Goal: Task Accomplishment & Management: Complete application form

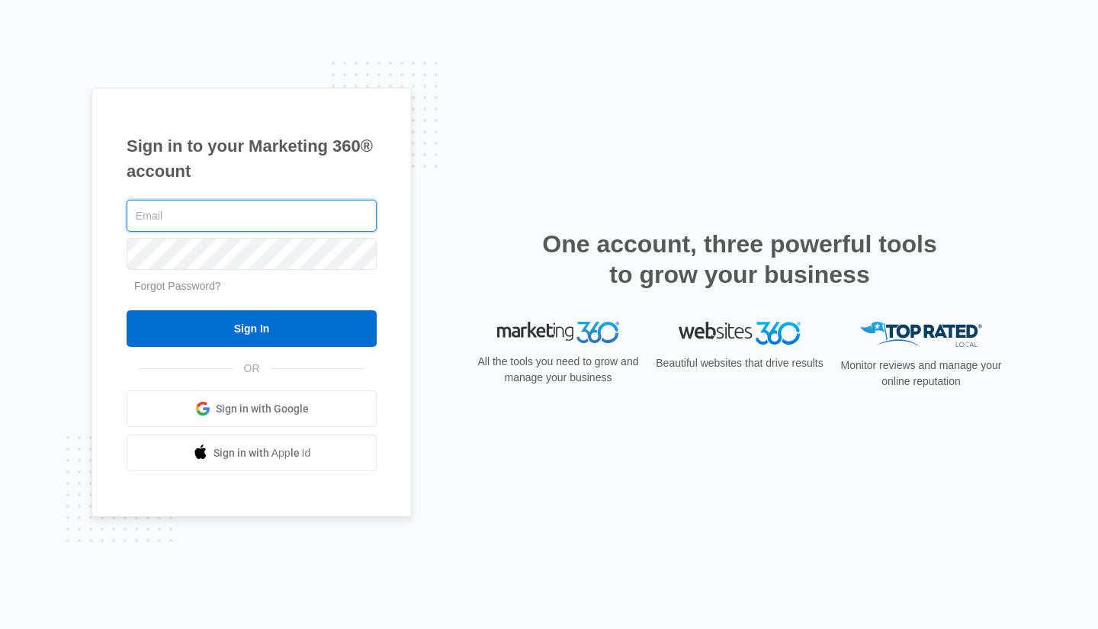
click at [207, 210] on input "text" at bounding box center [252, 216] width 250 height 32
type input "[PERSON_NAME][EMAIL_ADDRESS][DOMAIN_NAME]"
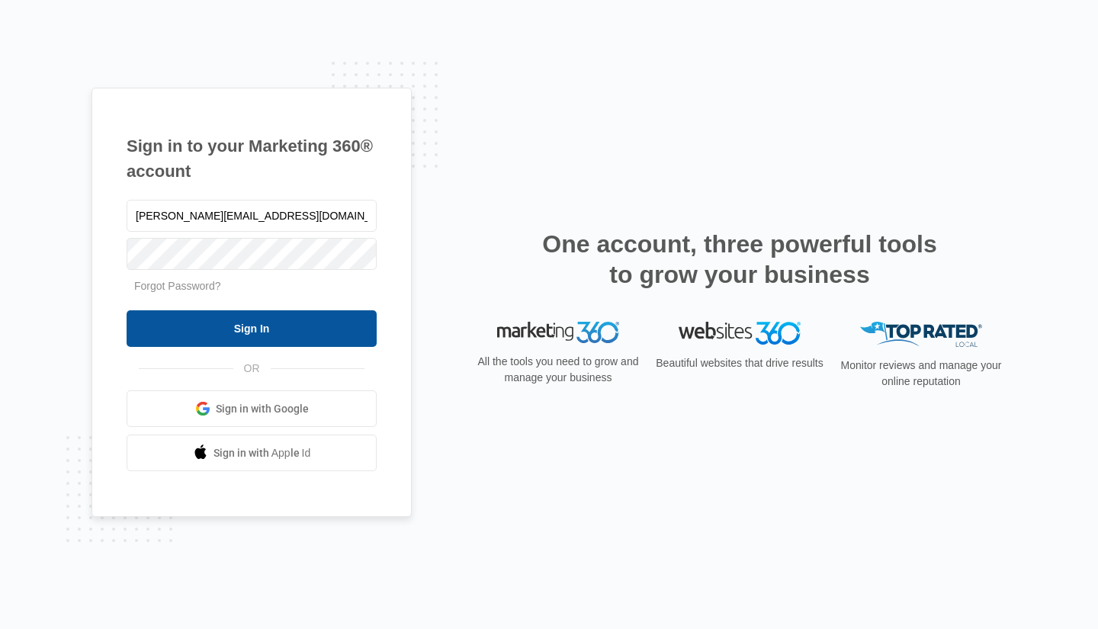
click at [277, 330] on input "Sign In" at bounding box center [252, 328] width 250 height 37
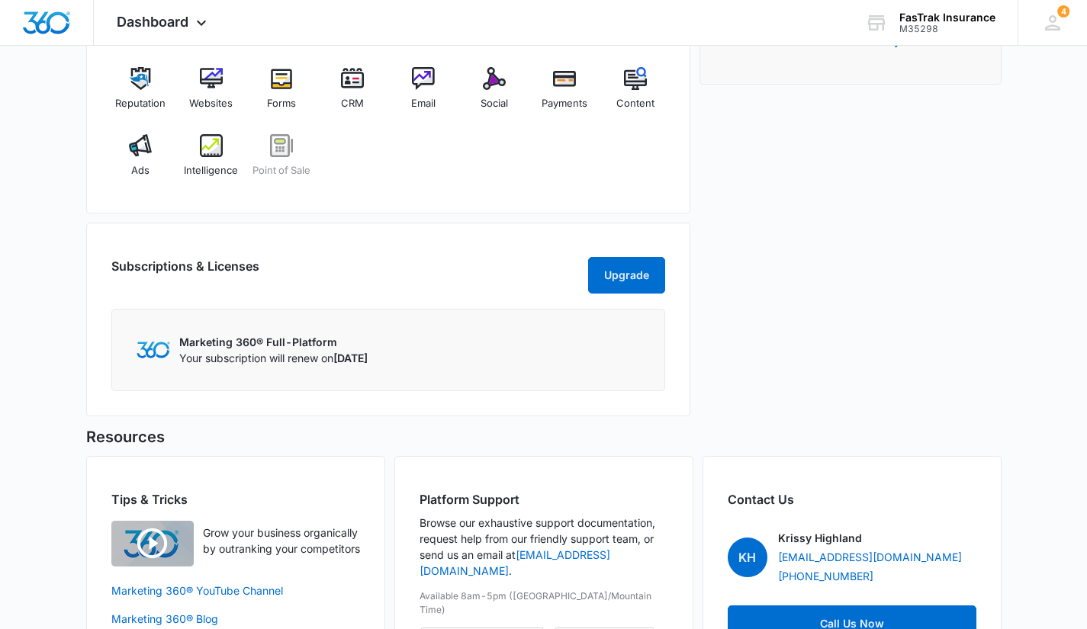
scroll to position [741, 0]
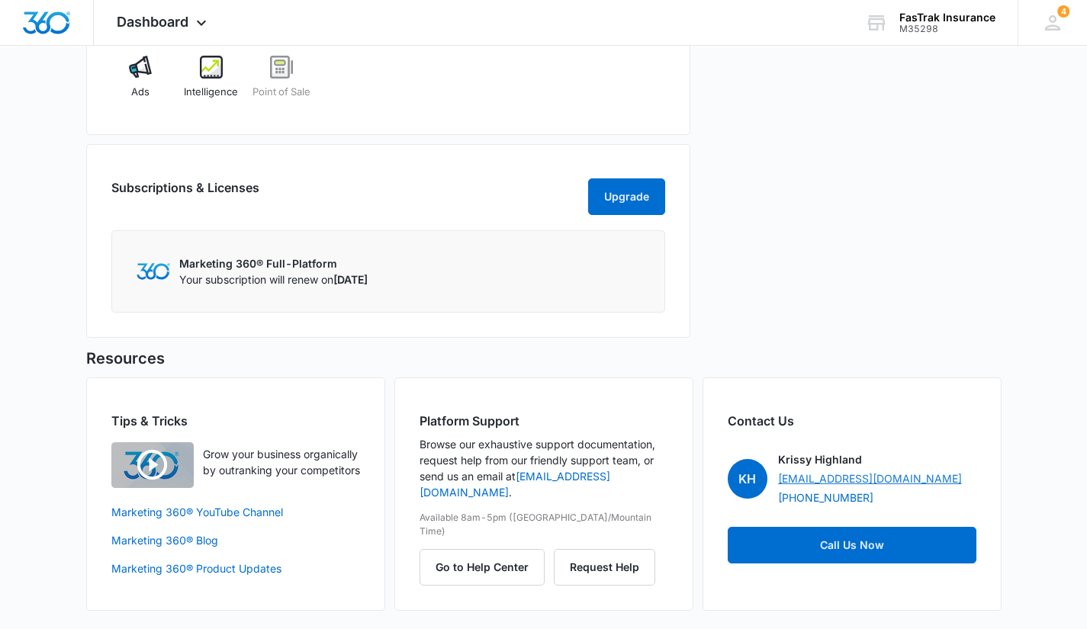
click at [840, 479] on link "[EMAIL_ADDRESS][DOMAIN_NAME]" at bounding box center [870, 479] width 184 height 16
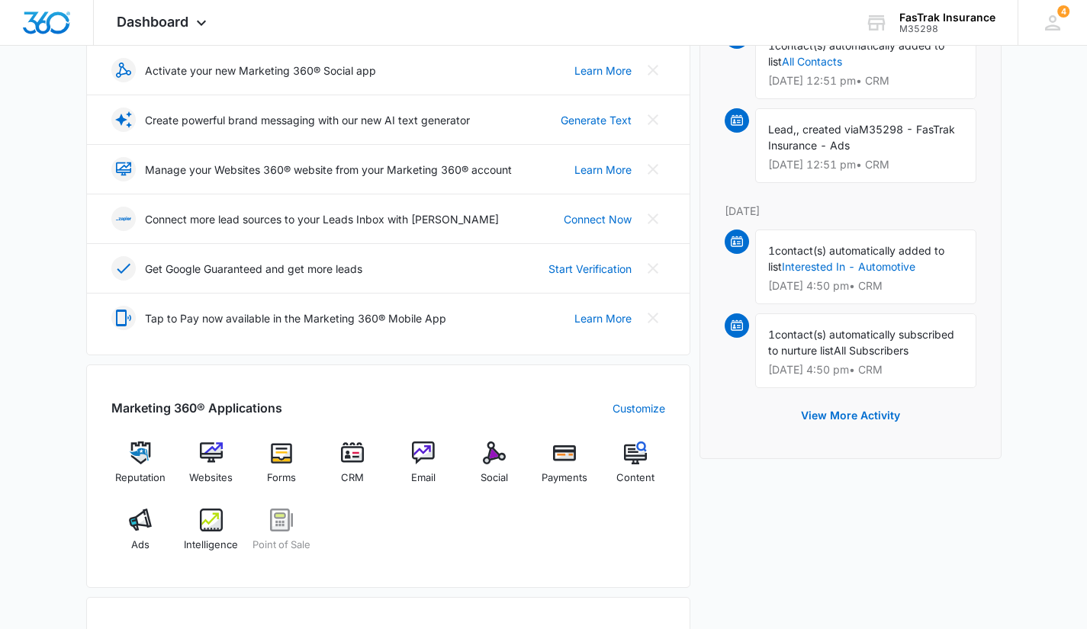
scroll to position [0, 0]
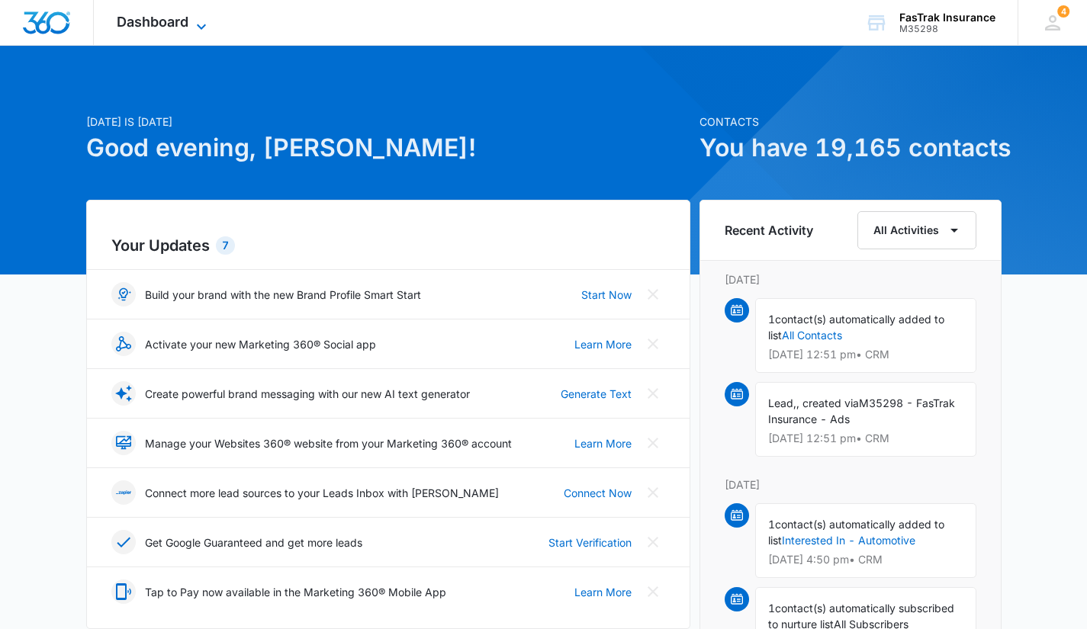
click at [181, 27] on span "Dashboard" at bounding box center [153, 22] width 72 height 16
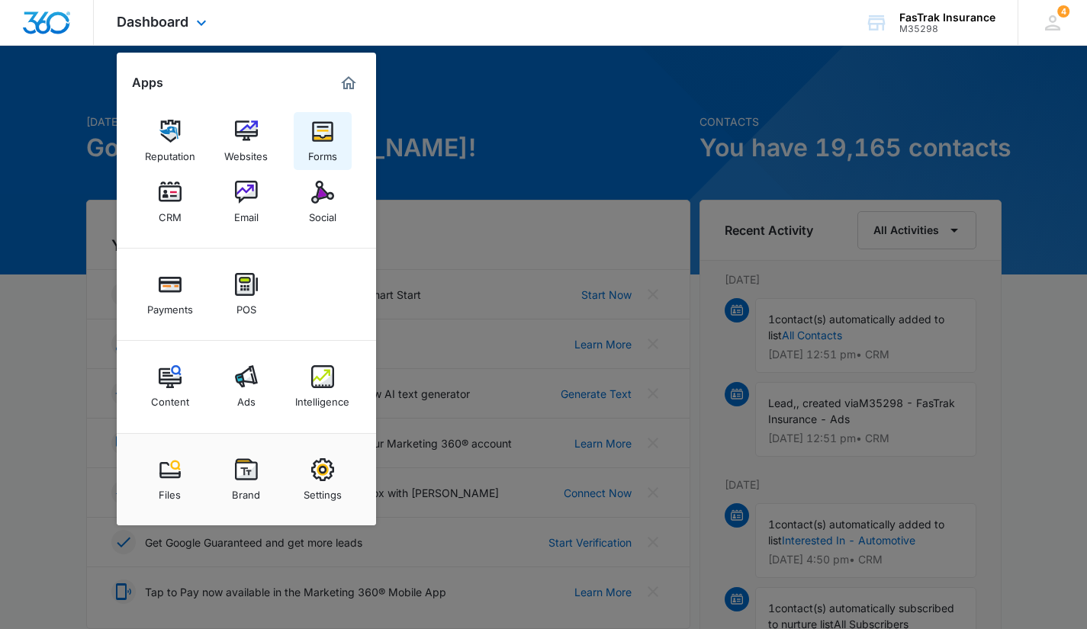
click at [319, 137] on img at bounding box center [322, 131] width 23 height 23
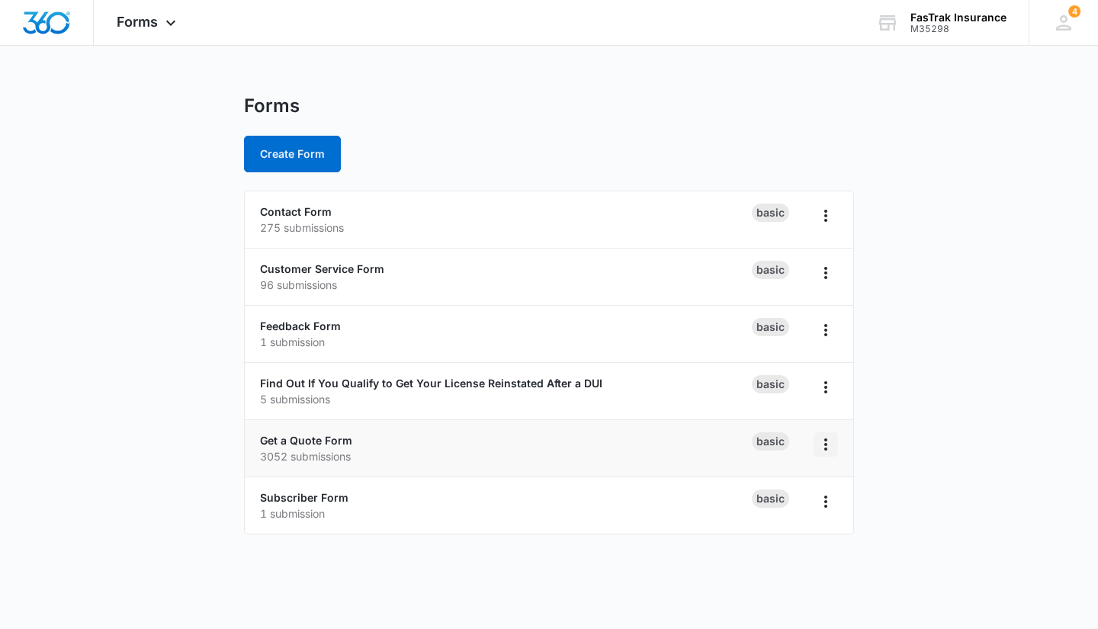
click at [829, 446] on icon "Overflow Menu" at bounding box center [826, 444] width 18 height 18
click at [304, 442] on link "Get a Quote Form" at bounding box center [306, 440] width 92 height 13
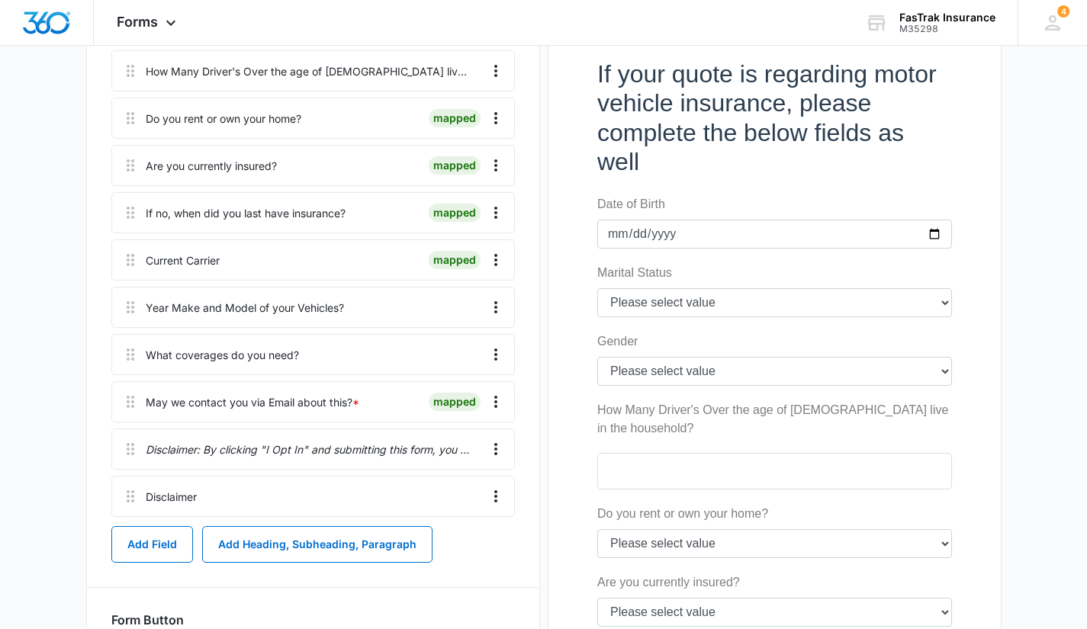
scroll to position [734, 0]
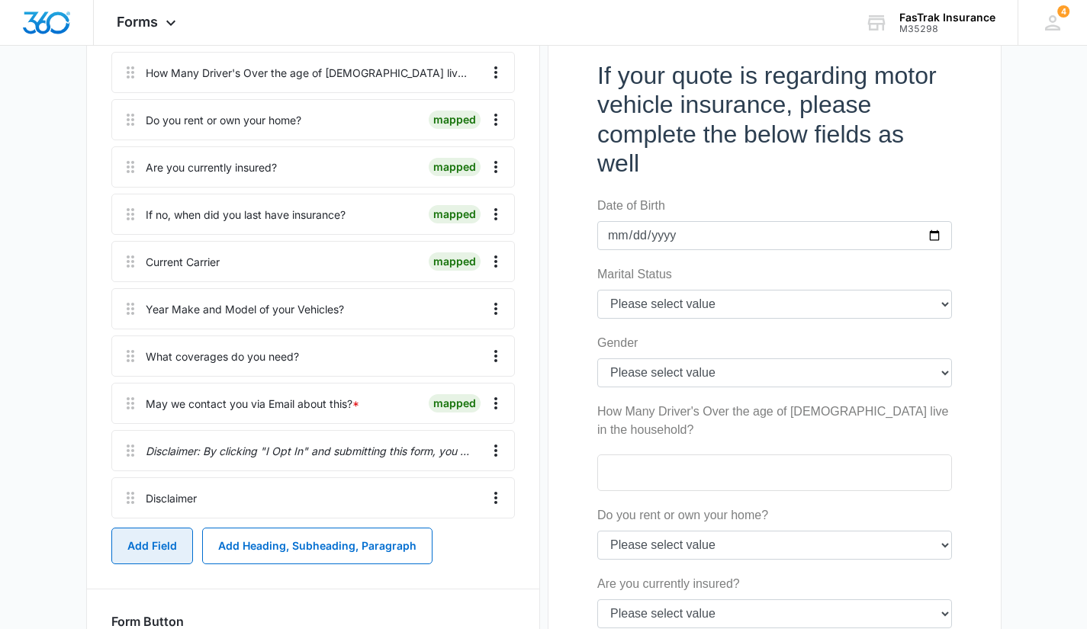
click at [160, 539] on button "Add Field" at bounding box center [152, 546] width 82 height 37
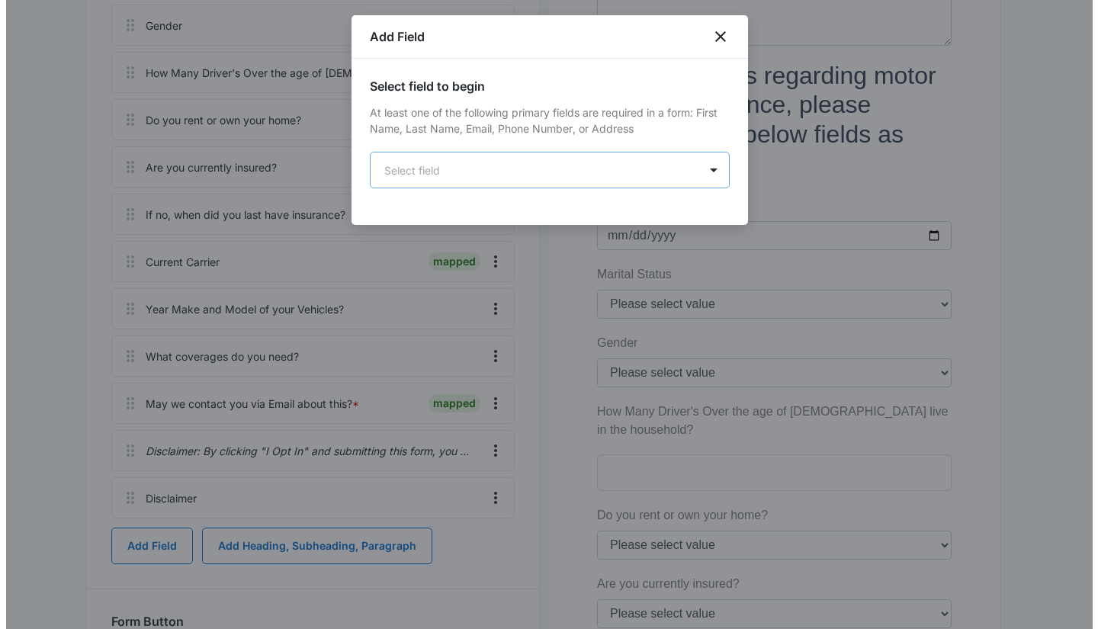
scroll to position [0, 0]
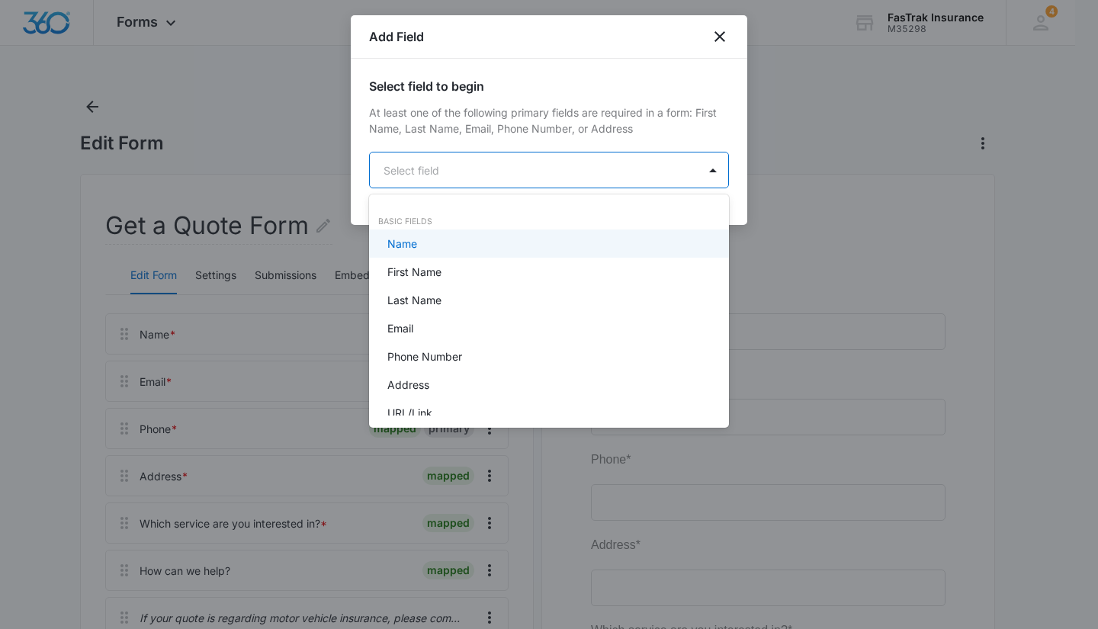
click at [453, 182] on body "Forms Apps Reputation Websites Forms CRM Email Social Payments POS Content Ads …" at bounding box center [549, 314] width 1098 height 629
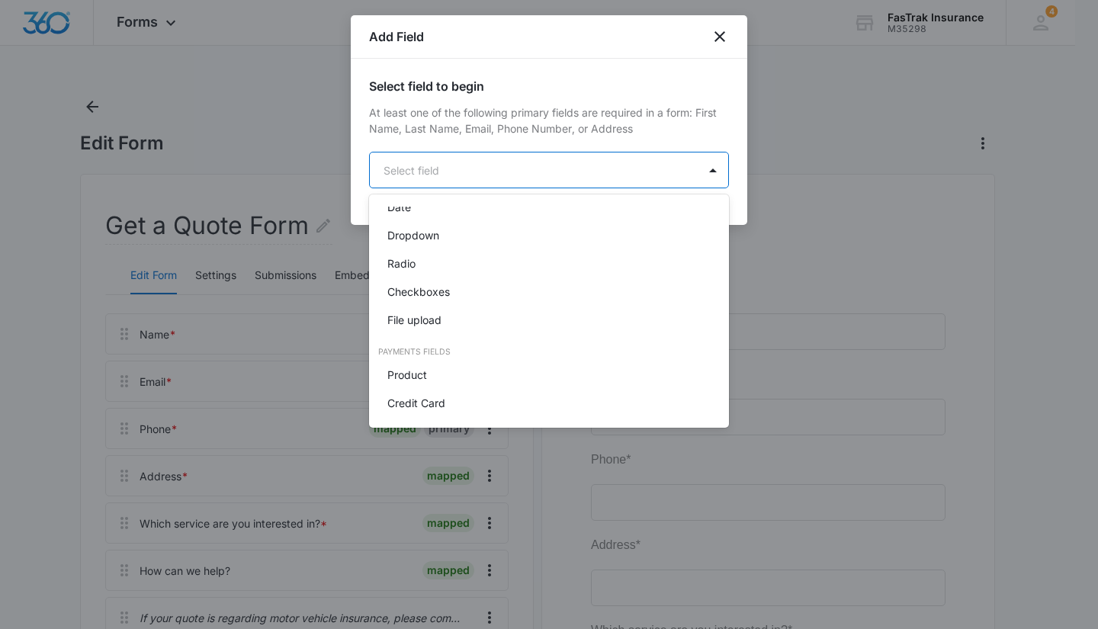
scroll to position [349, 0]
click at [504, 309] on div "File upload" at bounding box center [549, 318] width 360 height 28
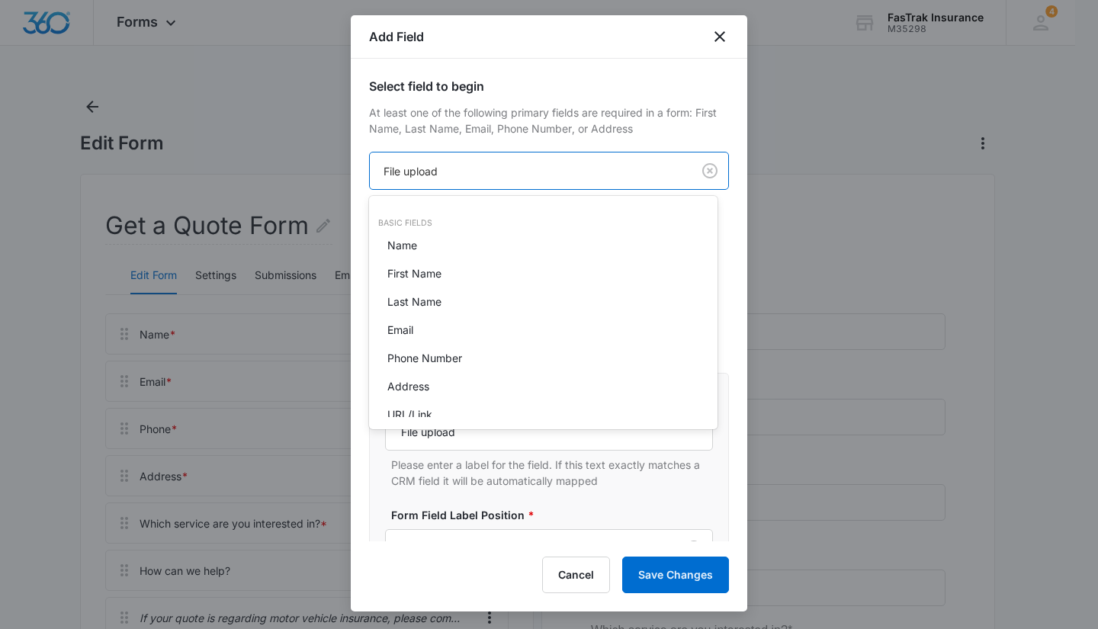
click at [453, 175] on body "Forms Apps Reputation Websites Forms CRM Email Social Payments POS Content Ads …" at bounding box center [549, 314] width 1098 height 629
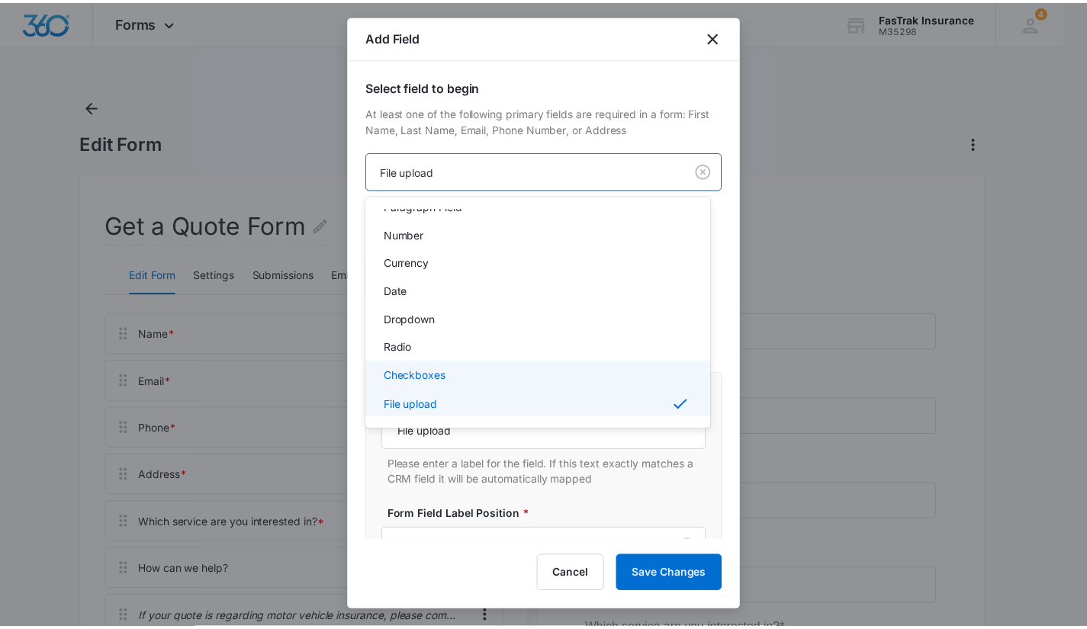
scroll to position [258, 0]
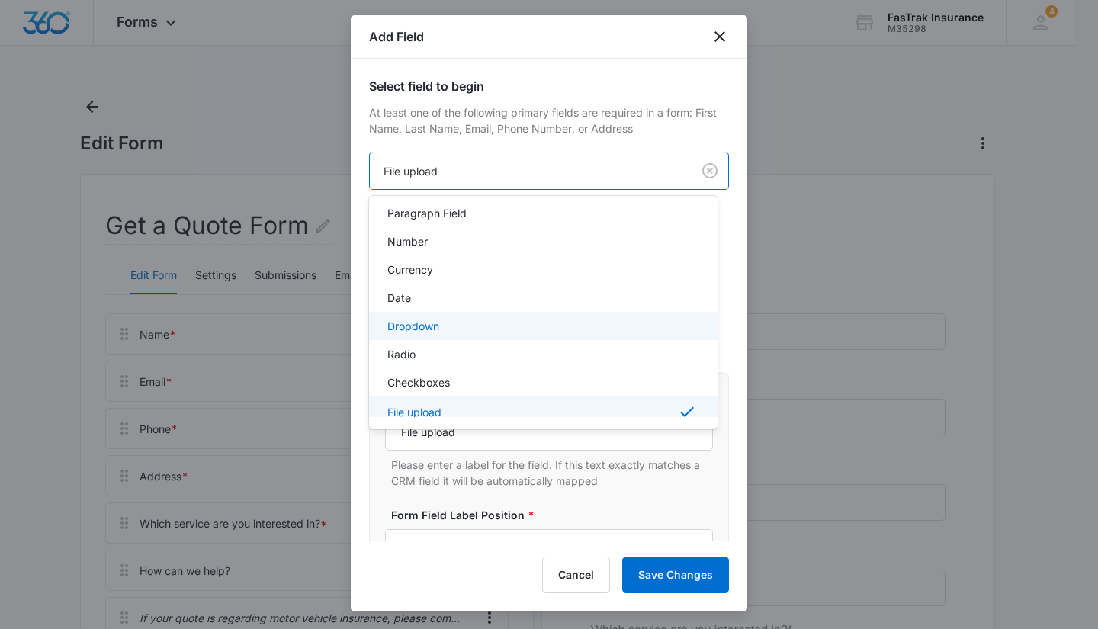
click at [443, 335] on div "Dropdown" at bounding box center [543, 326] width 349 height 28
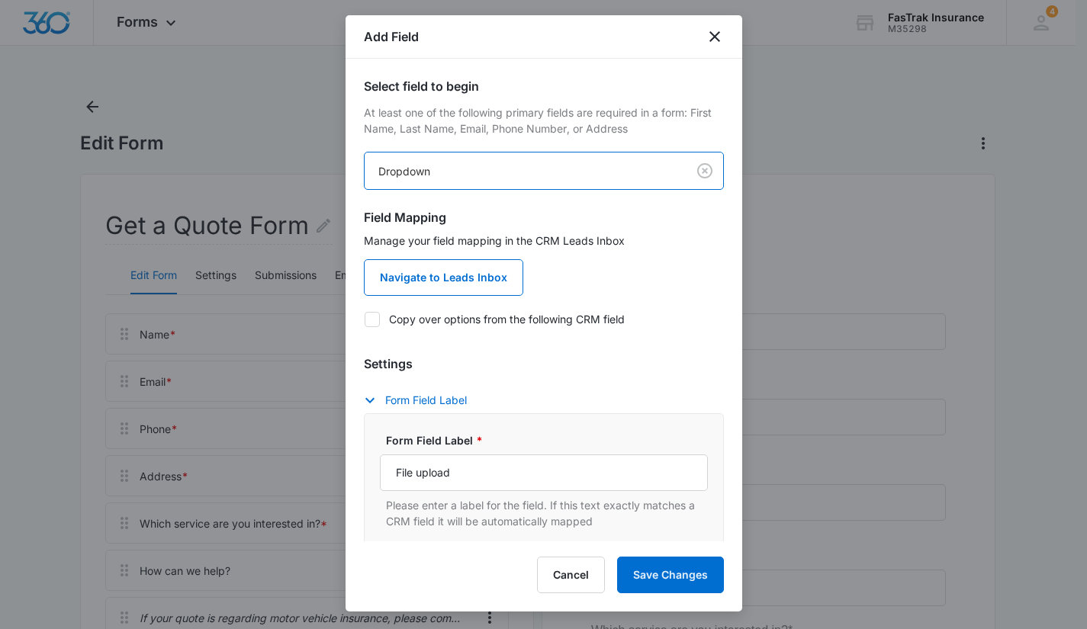
click at [488, 495] on div "Form Field Label * File upload Please enter a label for the field. If this text…" at bounding box center [544, 480] width 328 height 97
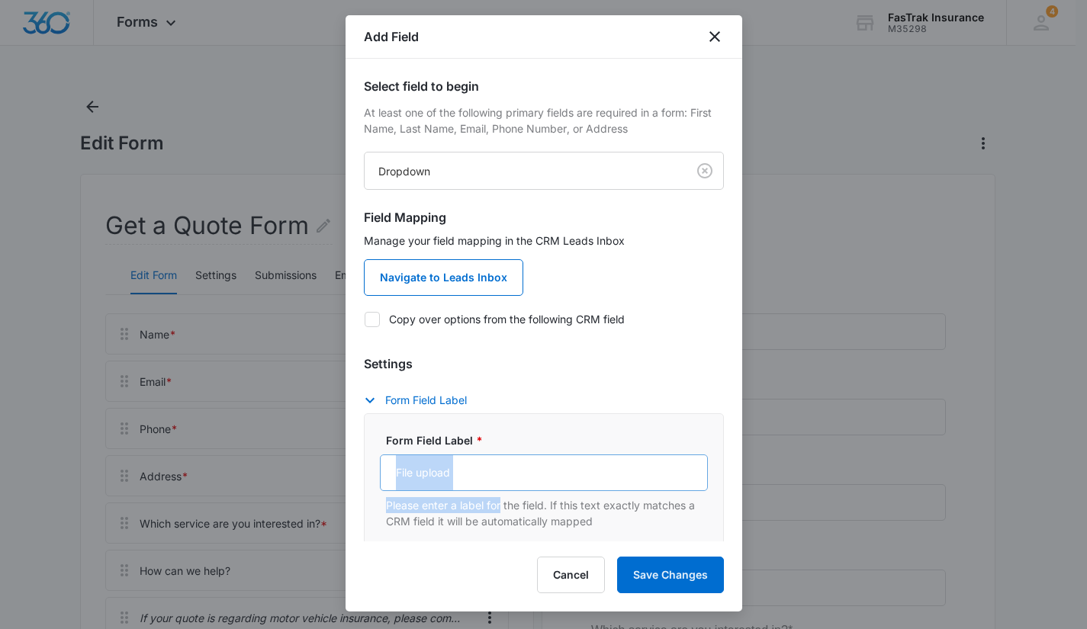
drag, startPoint x: 488, startPoint y: 495, endPoint x: 472, endPoint y: 476, distance: 24.9
click at [472, 476] on div "Form Field Label * File upload Please enter a label for the field. If this text…" at bounding box center [544, 480] width 328 height 97
click at [472, 476] on input "File upload" at bounding box center [544, 473] width 328 height 37
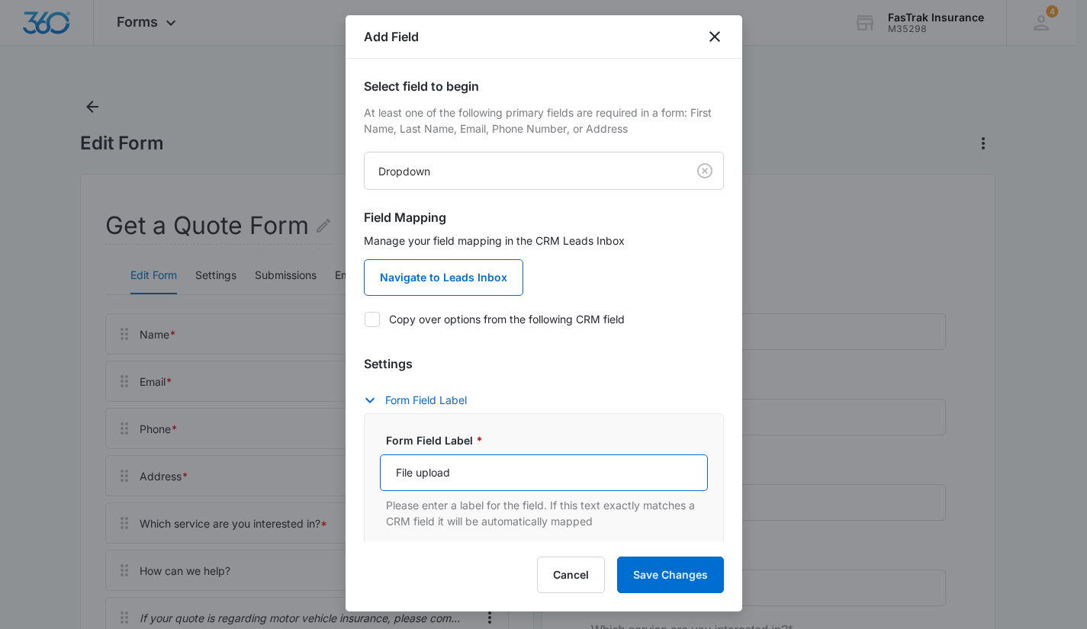
click at [472, 476] on input "File upload" at bounding box center [544, 473] width 328 height 37
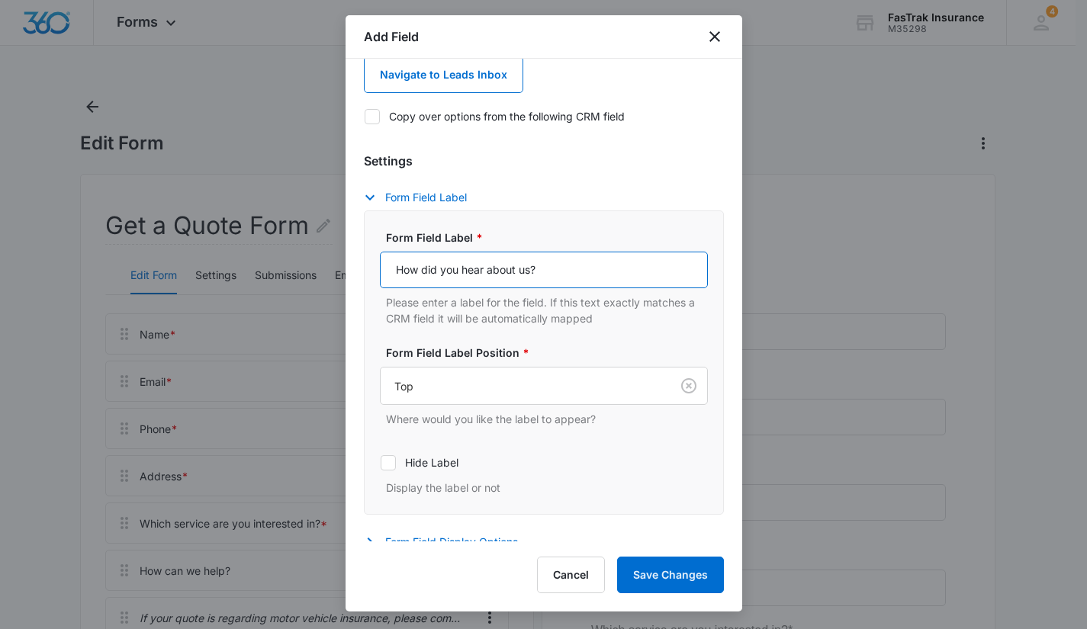
scroll to position [208, 0]
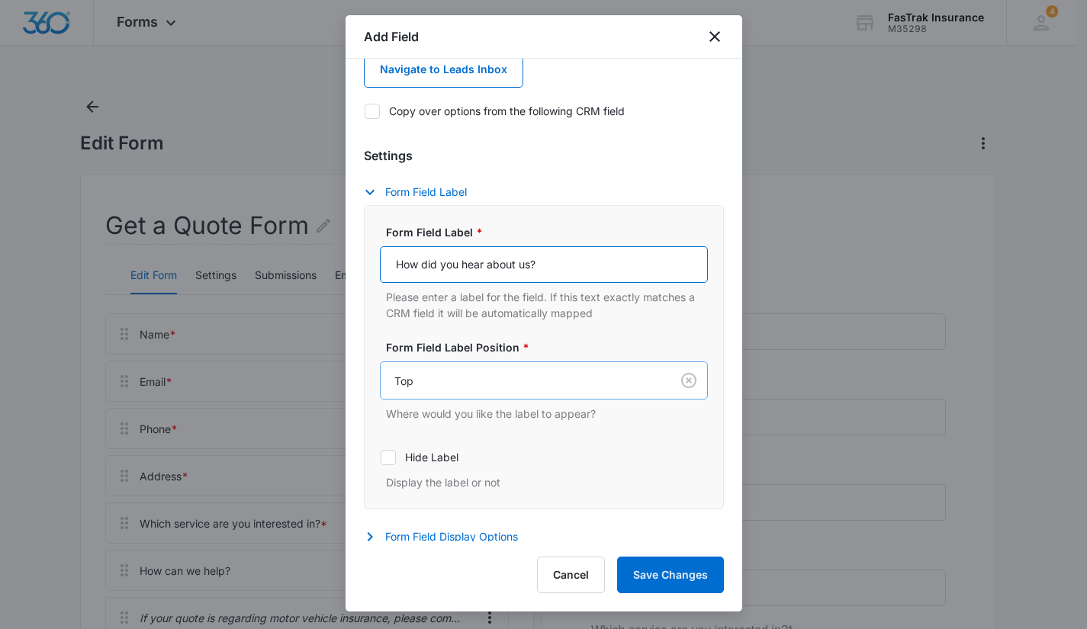
type input "How did you hear about us?"
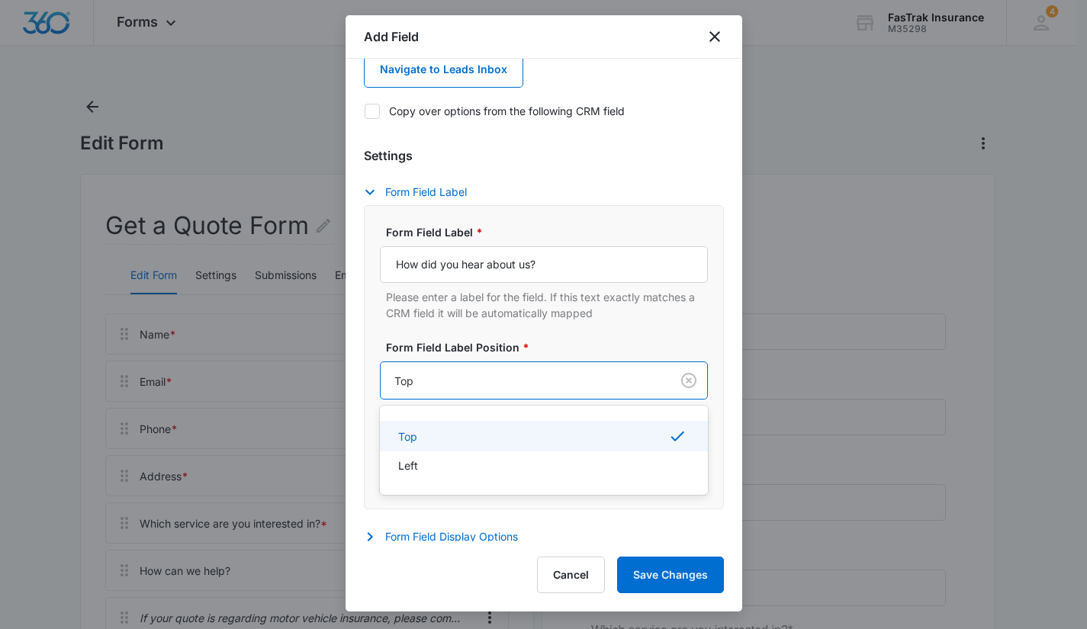
click at [455, 380] on div at bounding box center [522, 380] width 256 height 19
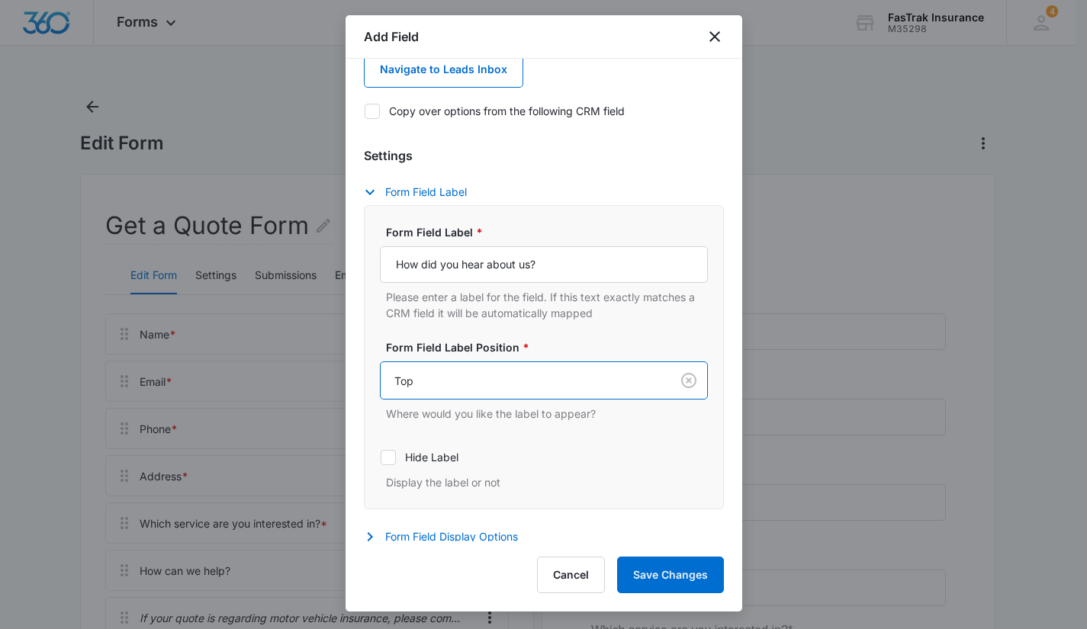
click at [455, 380] on div at bounding box center [522, 380] width 256 height 19
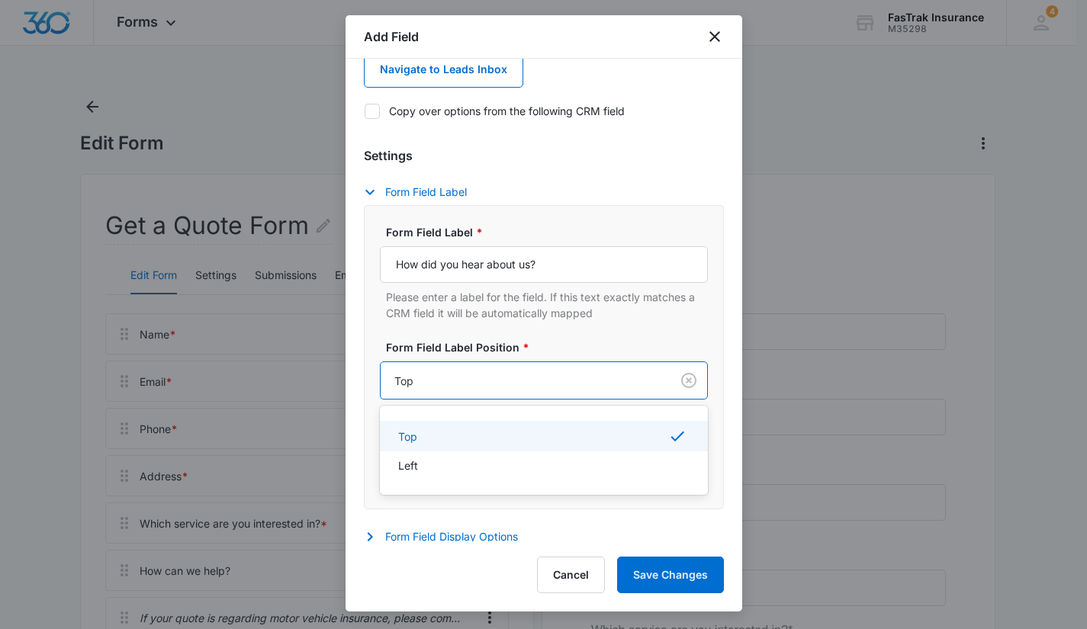
click at [455, 380] on div at bounding box center [522, 380] width 256 height 19
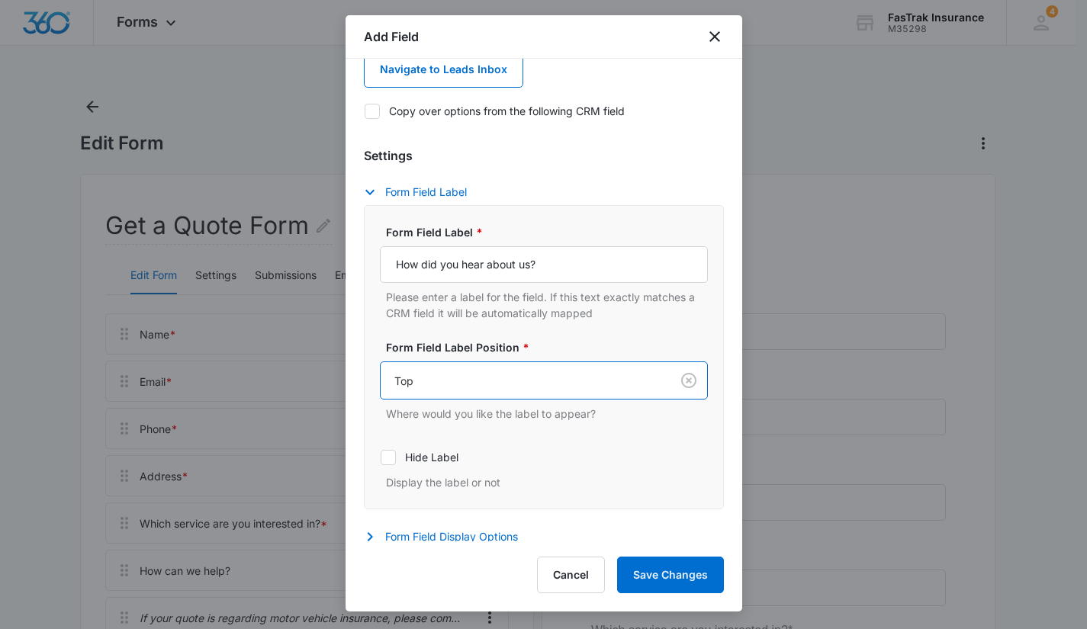
click at [455, 380] on div at bounding box center [522, 380] width 256 height 19
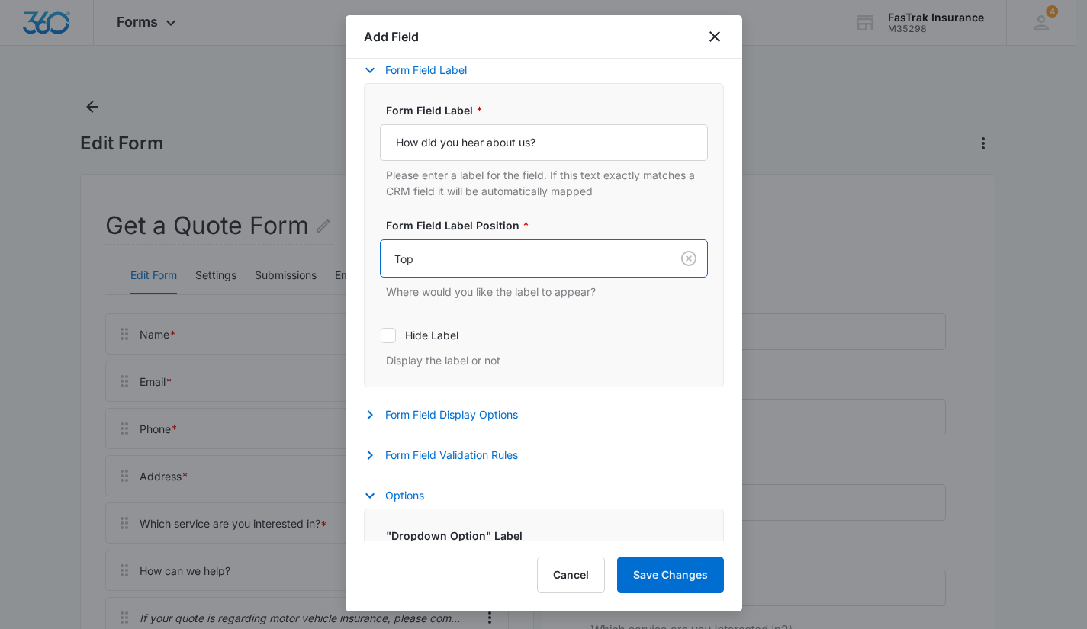
scroll to position [451, 0]
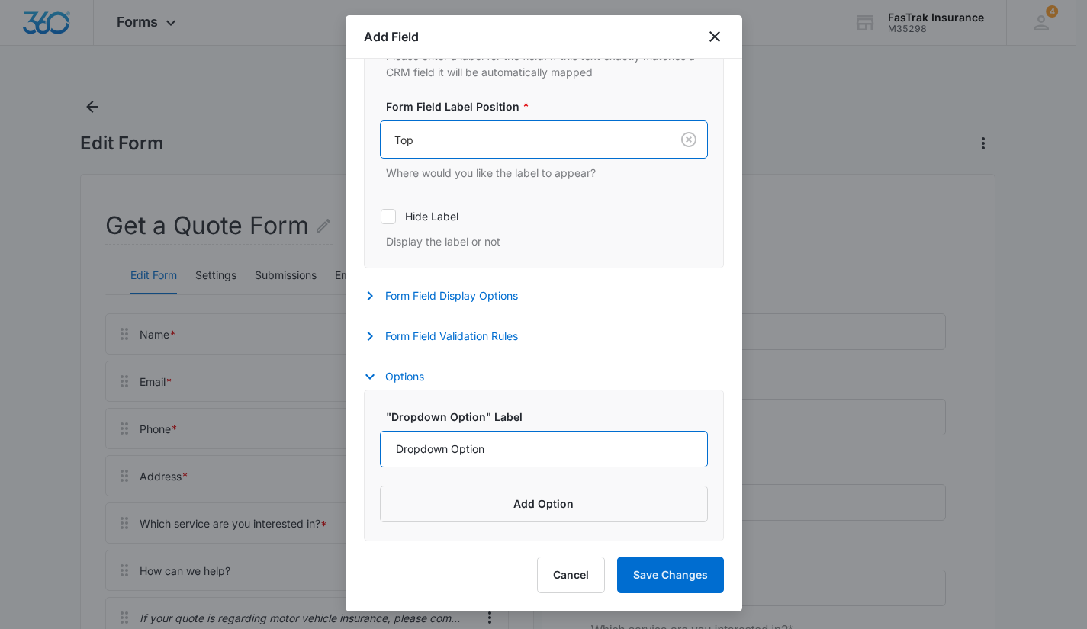
click at [449, 445] on input "Dropdown Option" at bounding box center [544, 449] width 328 height 37
type input "C"
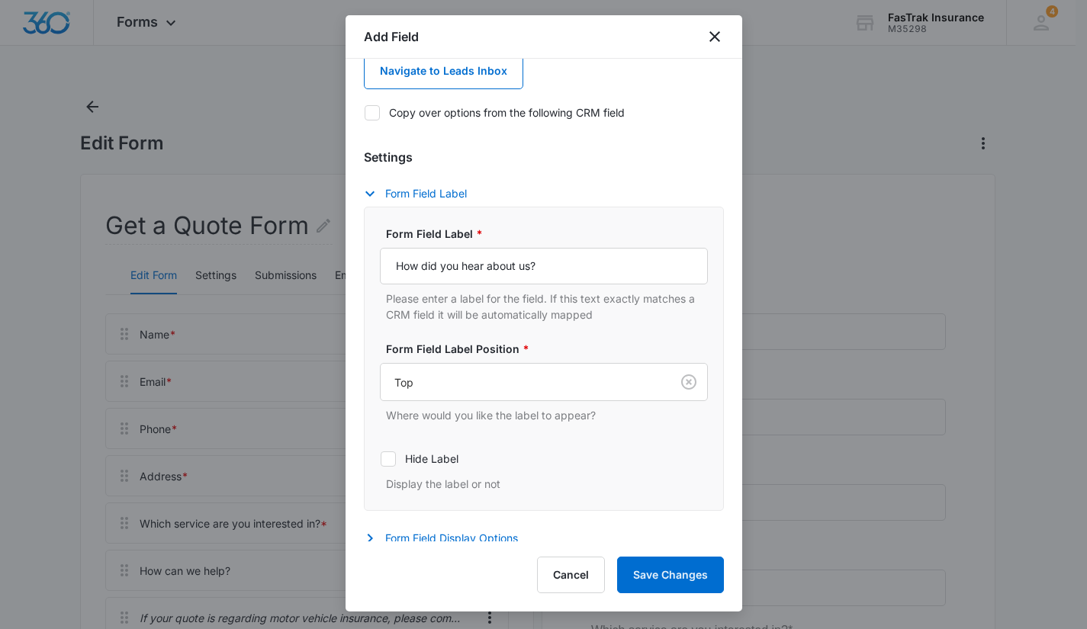
scroll to position [200, 0]
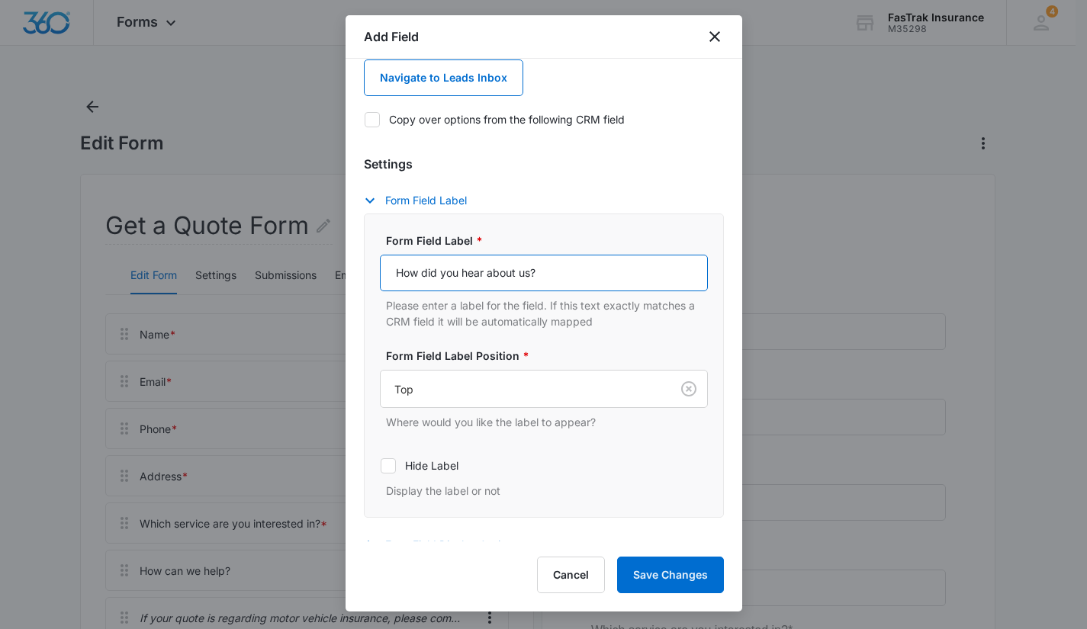
click at [571, 281] on input "How did you hear about us?" at bounding box center [544, 273] width 328 height 37
paste input "Did You Hear About U"
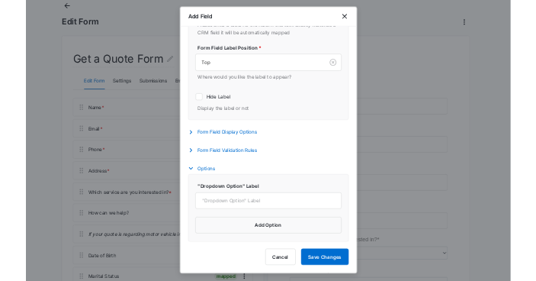
scroll to position [115, 0]
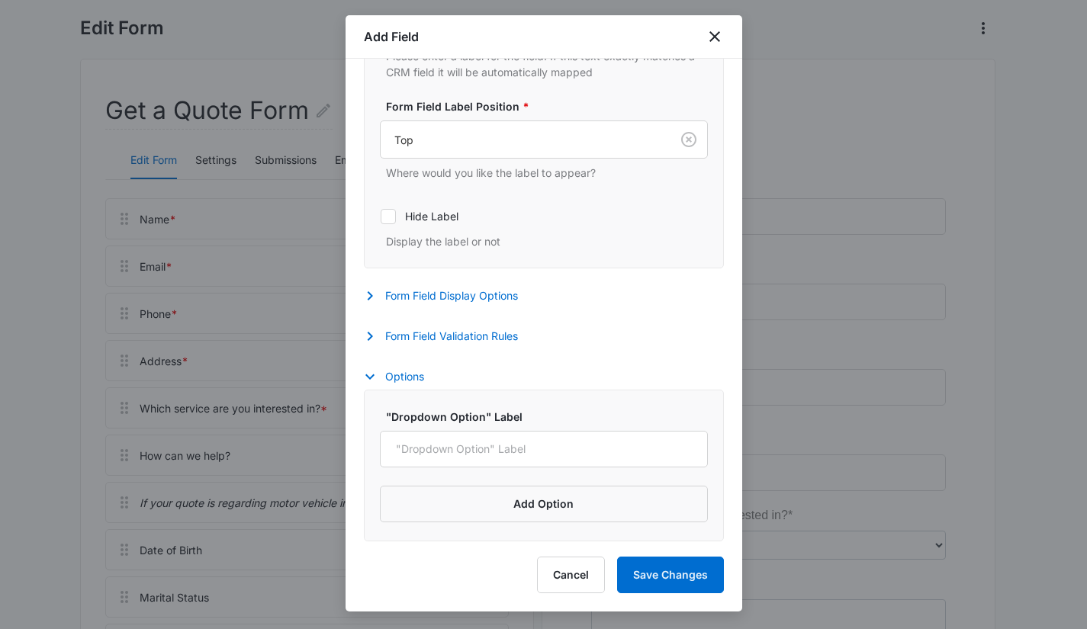
type input "How Did You Hear About Us?"
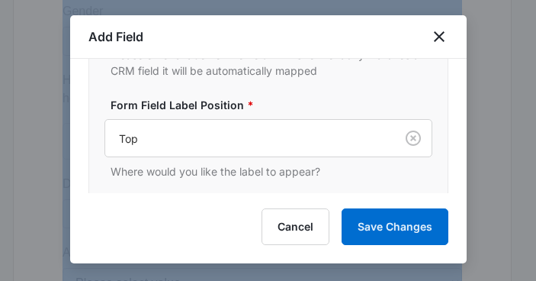
scroll to position [3111, 0]
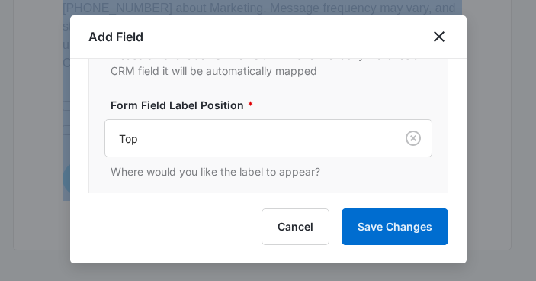
drag, startPoint x: 372, startPoint y: 280, endPoint x: 344, endPoint y: 285, distance: 28.7
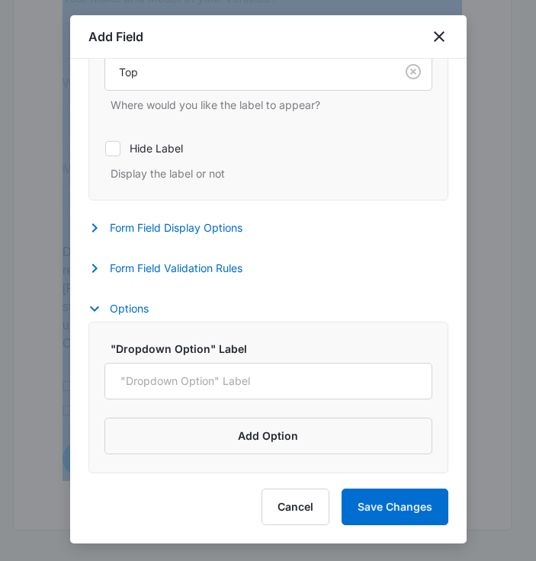
scroll to position [516, 0]
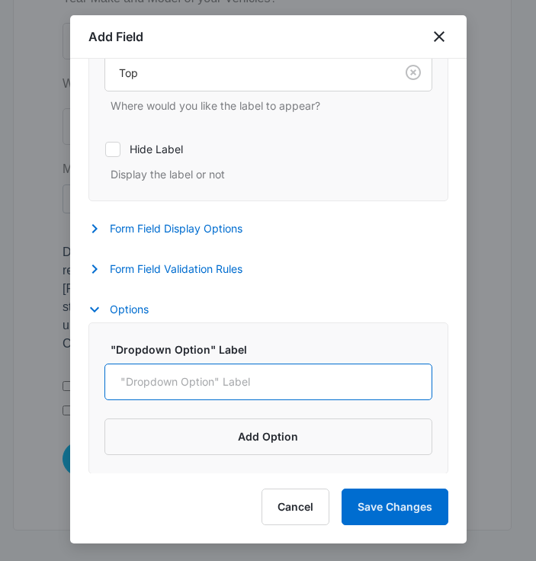
click at [308, 376] on input ""Dropdown Option" Label" at bounding box center [268, 382] width 328 height 37
paste input "Google Search"
type input "Google Search"
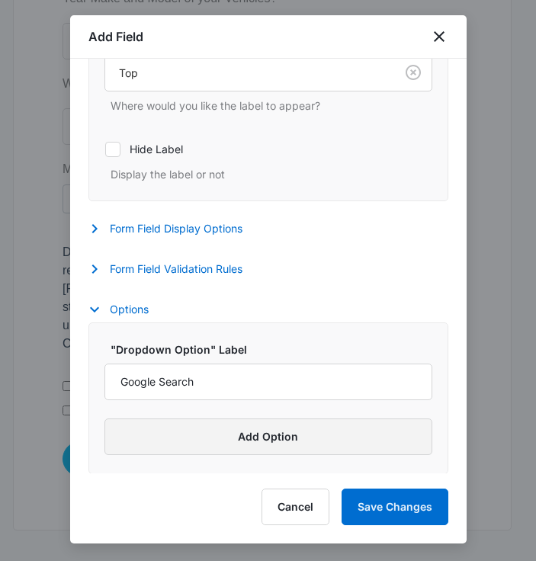
click at [247, 449] on button "Add Option" at bounding box center [268, 437] width 328 height 37
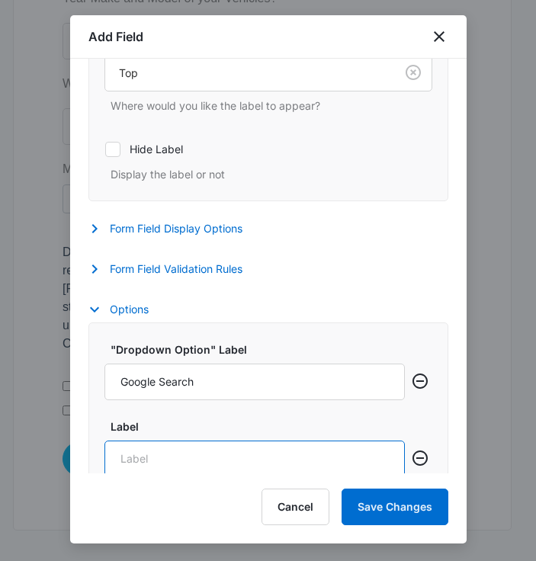
click at [329, 447] on input "Label" at bounding box center [254, 459] width 300 height 37
paste input "Facebook"
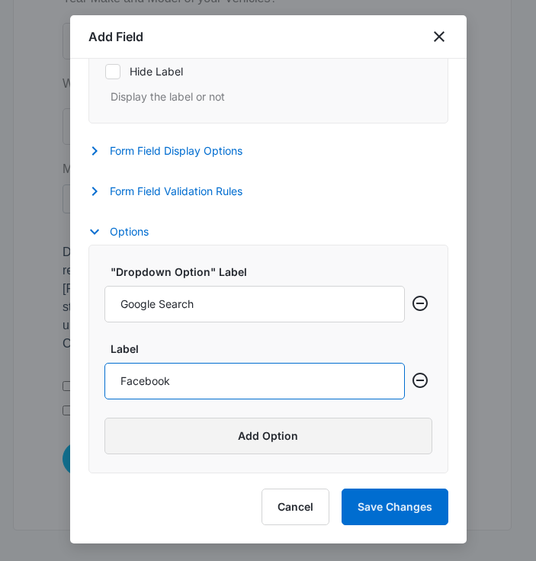
type input "Facebook"
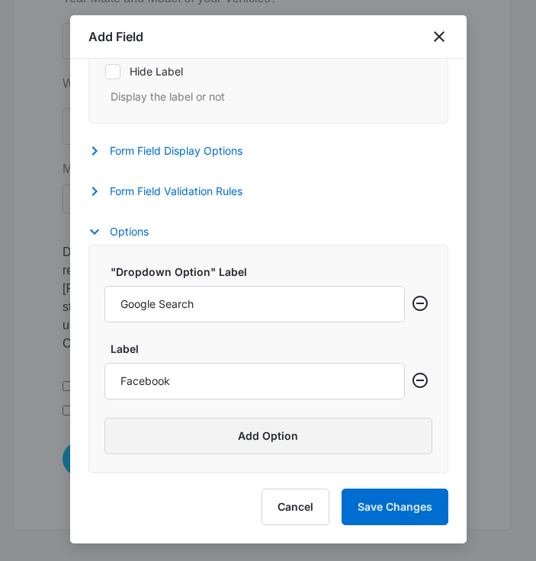
click at [299, 439] on button "Add Option" at bounding box center [268, 436] width 328 height 37
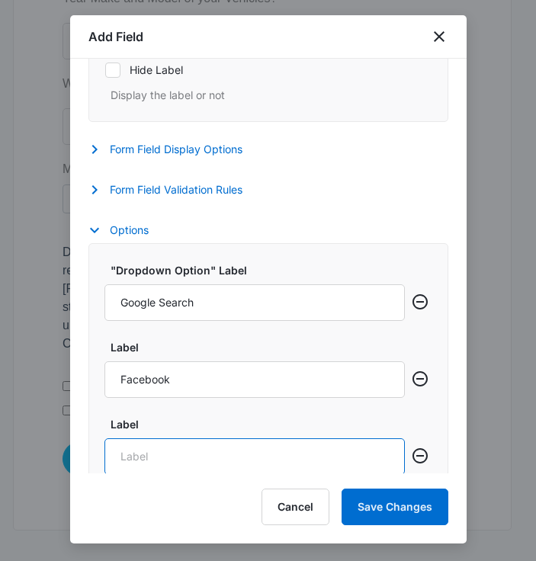
click at [316, 460] on input "Label" at bounding box center [254, 457] width 300 height 37
paste input "Instagram"
type input "Instagram"
click at [316, 460] on input "Instagram" at bounding box center [254, 457] width 300 height 37
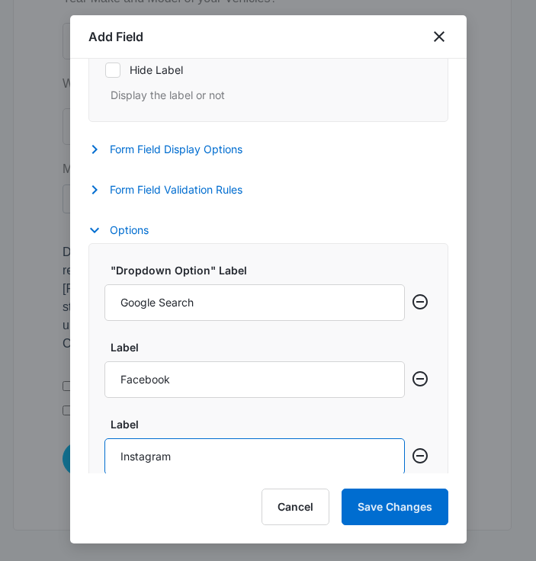
click at [316, 460] on input "Instagram" at bounding box center [254, 457] width 300 height 37
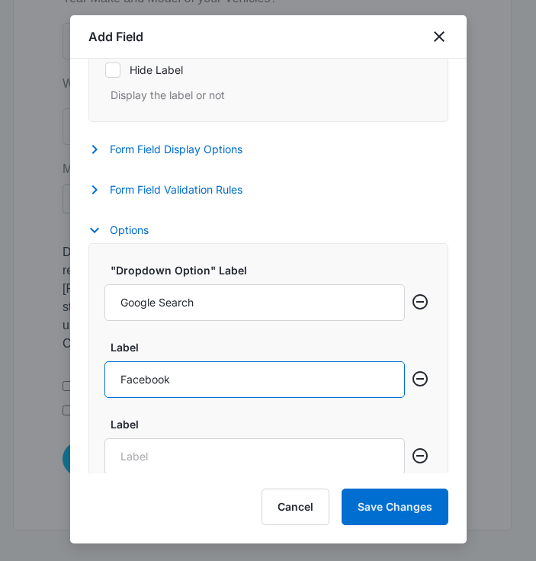
click at [288, 390] on input "Facebook" at bounding box center [254, 379] width 300 height 37
paste input "Instagram"
type input "Facebook/Instagram/TikTok"
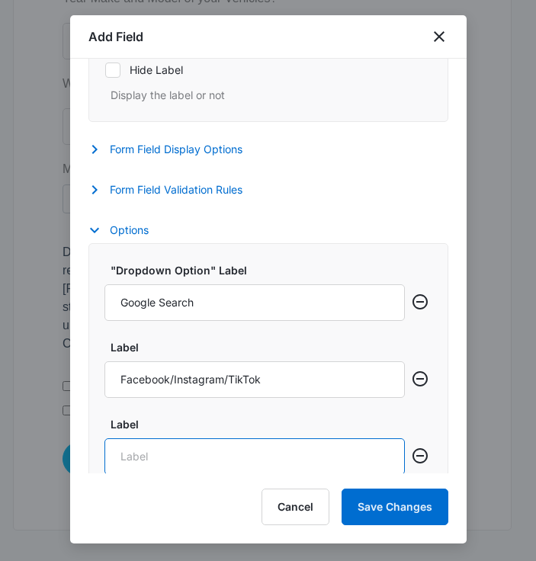
click at [133, 453] on input "Label" at bounding box center [254, 457] width 300 height 37
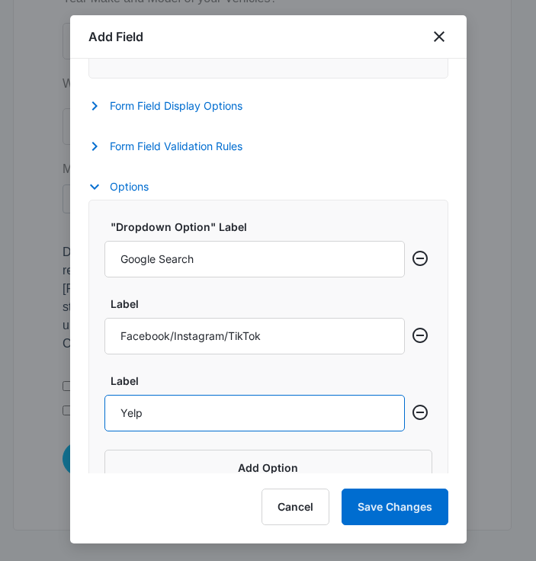
scroll to position [641, 0]
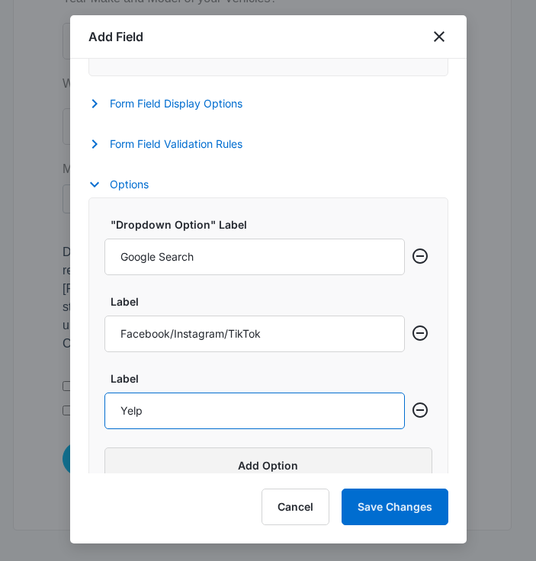
type input "Yelp"
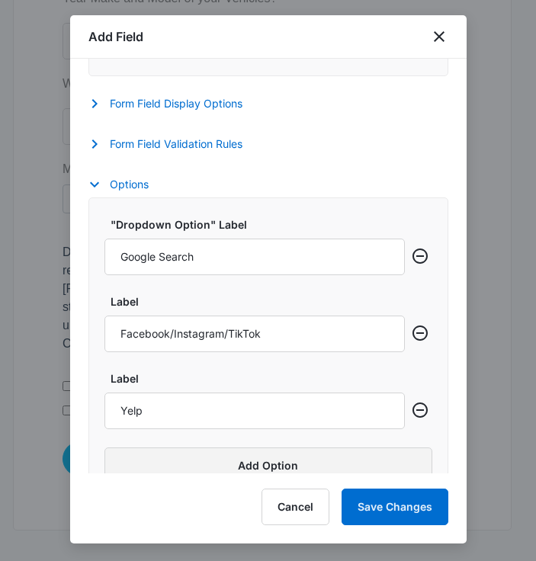
click at [147, 459] on button "Add Option" at bounding box center [268, 466] width 328 height 37
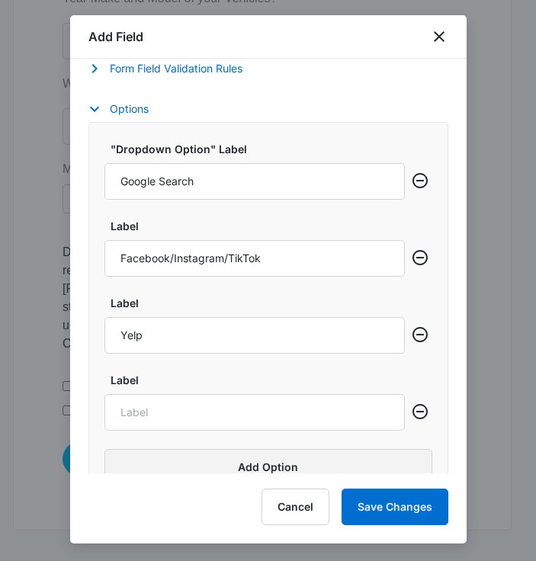
scroll to position [750, 0]
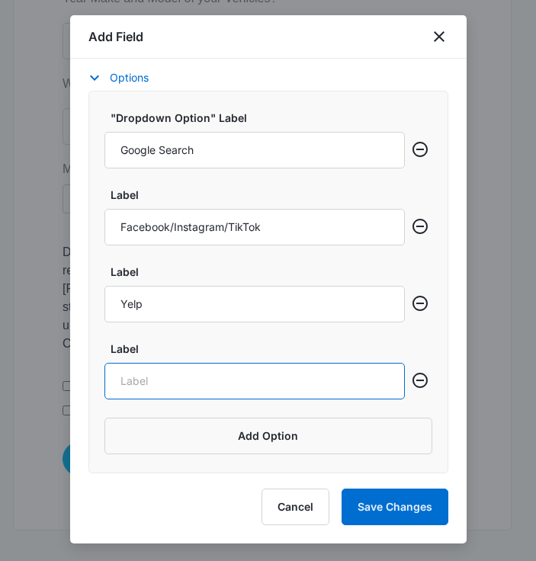
click at [166, 387] on input "Label" at bounding box center [254, 381] width 300 height 37
type input "Friend or Family Referral"
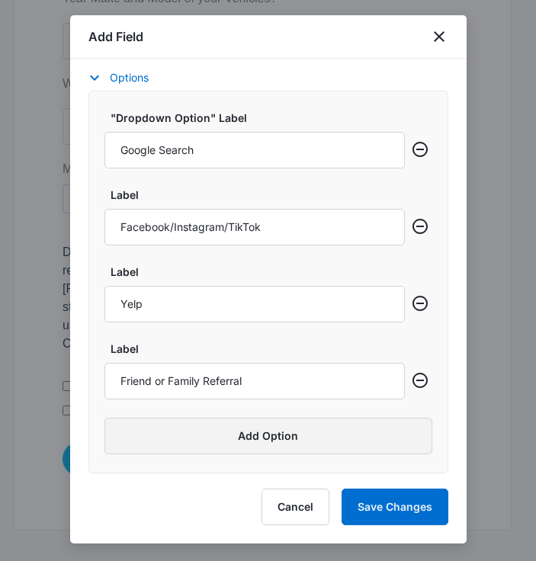
click at [191, 431] on button "Add Option" at bounding box center [268, 436] width 328 height 37
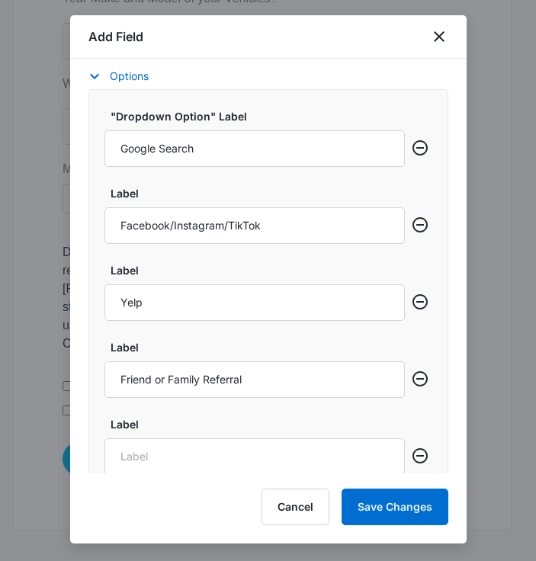
scroll to position [827, 0]
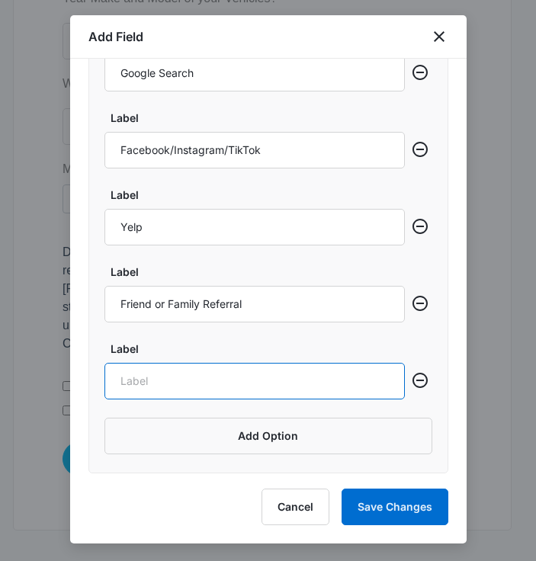
click at [167, 382] on input "Label" at bounding box center [254, 381] width 300 height 37
type input "Business Referral"
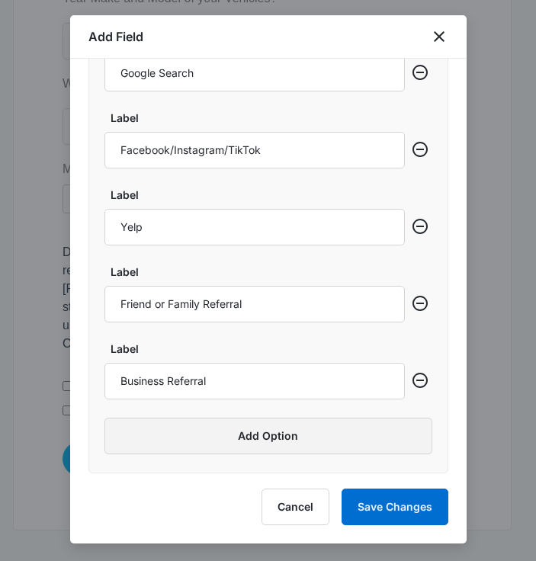
click at [201, 438] on button "Add Option" at bounding box center [268, 436] width 328 height 37
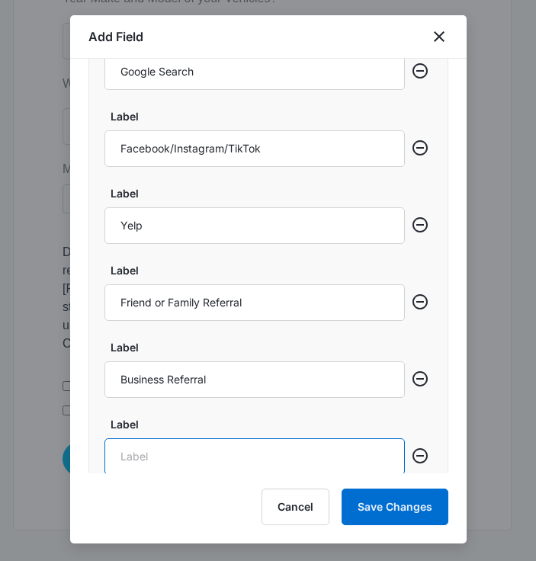
click at [359, 458] on input "Label" at bounding box center [254, 457] width 300 height 37
paste input "Walk-In / Office Visit"
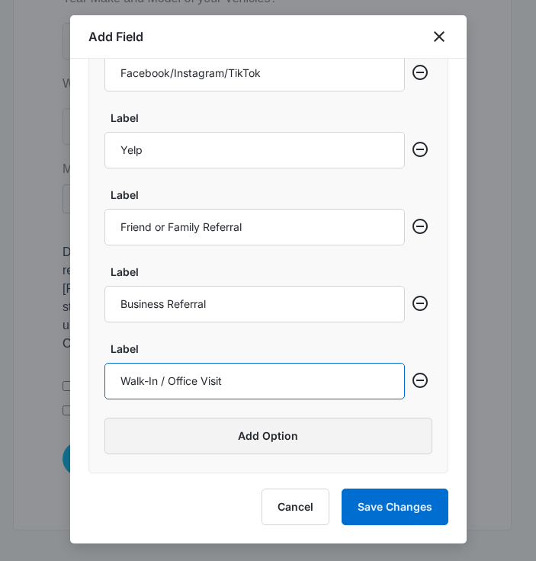
type input "Walk-In / Office Visit"
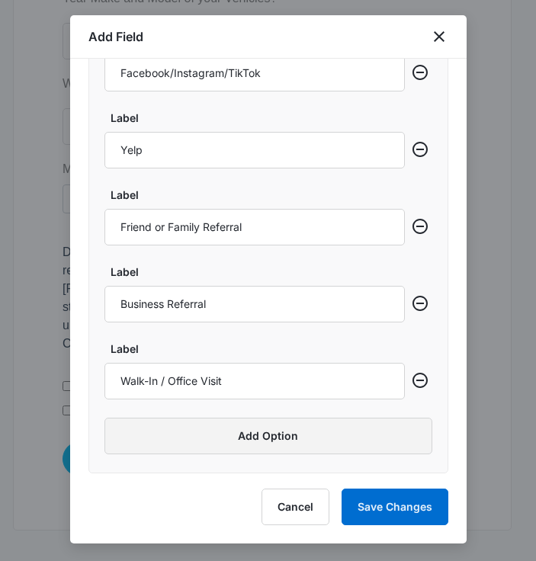
click at [261, 426] on button "Add Option" at bounding box center [268, 436] width 328 height 37
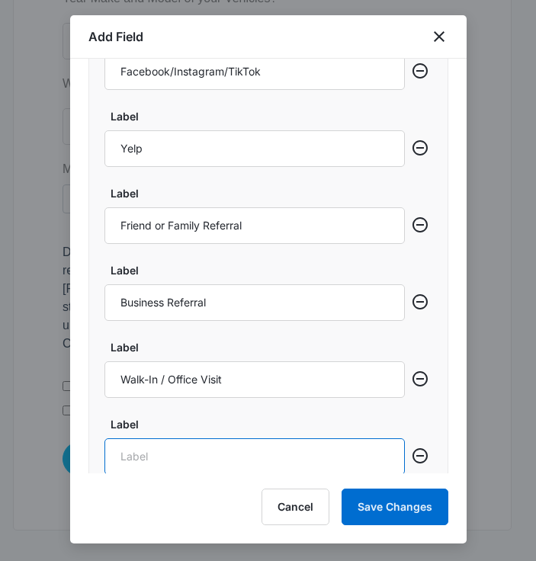
click at [332, 462] on input "Label" at bounding box center [254, 457] width 300 height 37
paste input "Returning Client"
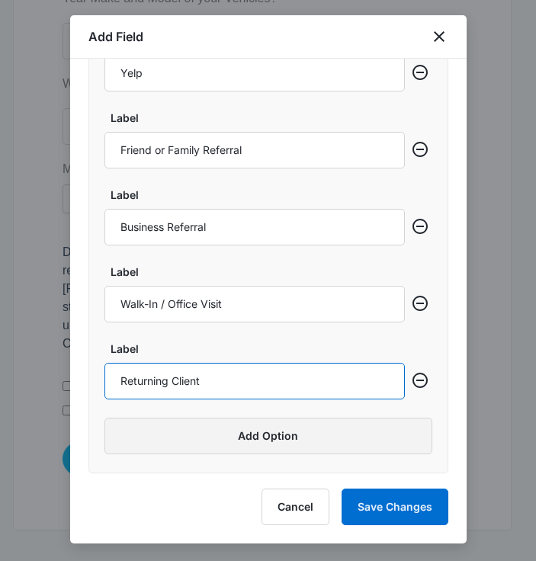
type input "Returning Client"
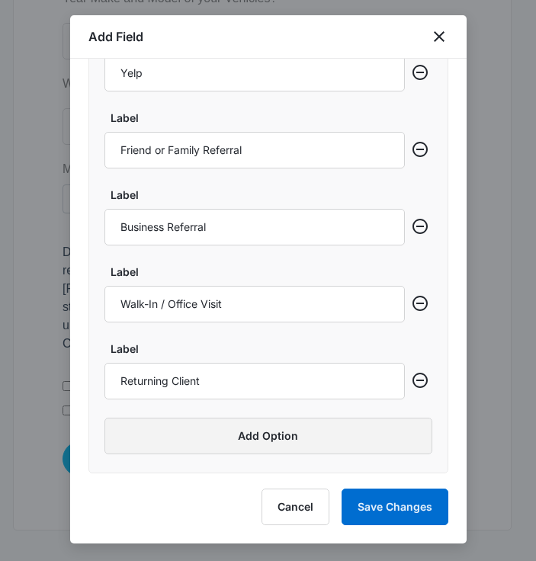
click at [268, 438] on button "Add Option" at bounding box center [268, 436] width 328 height 37
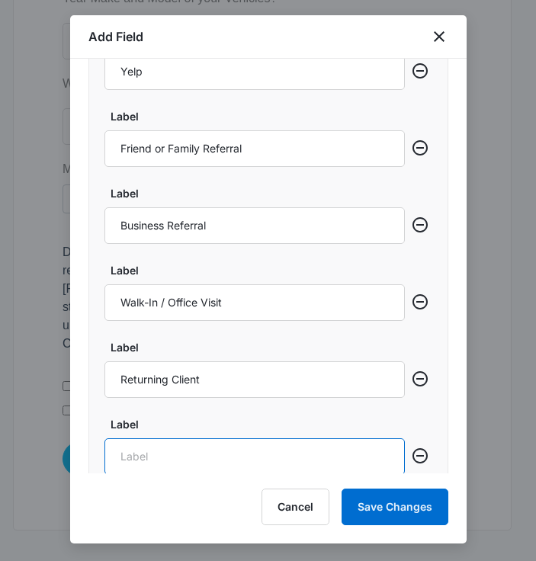
click at [277, 448] on input "Label" at bounding box center [254, 457] width 300 height 37
paste input "Other"
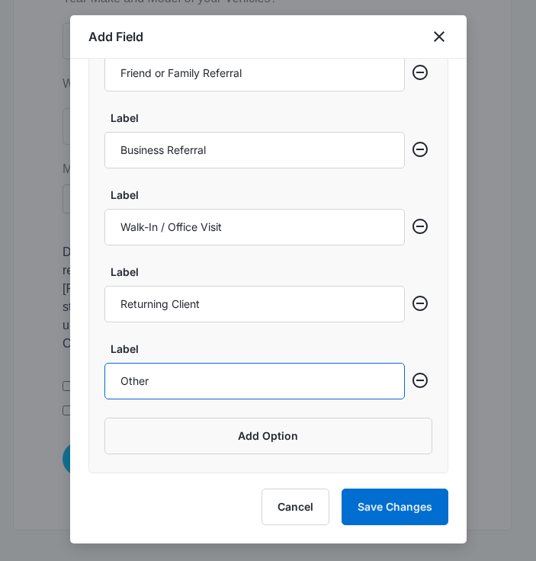
scroll to position [1058, 0]
type input "Other"
click at [341, 398] on input "Other" at bounding box center [254, 381] width 300 height 37
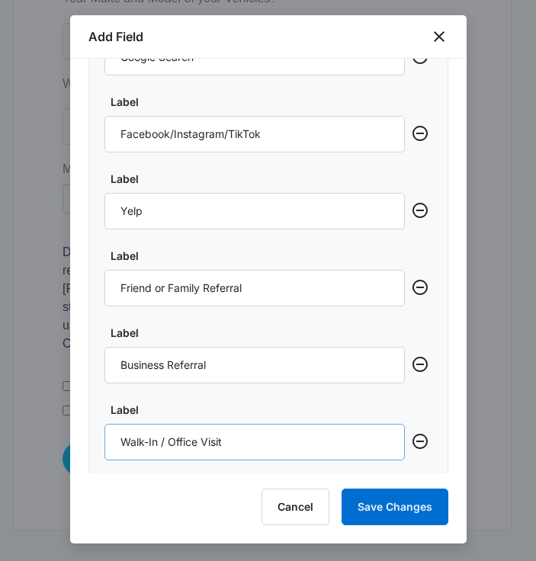
scroll to position [840, 0]
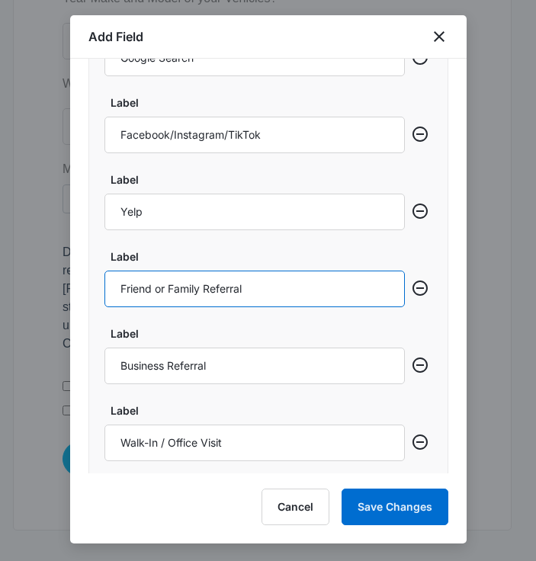
click at [277, 289] on input "Friend or Family Referral" at bounding box center [254, 289] width 300 height 37
paste input "/"
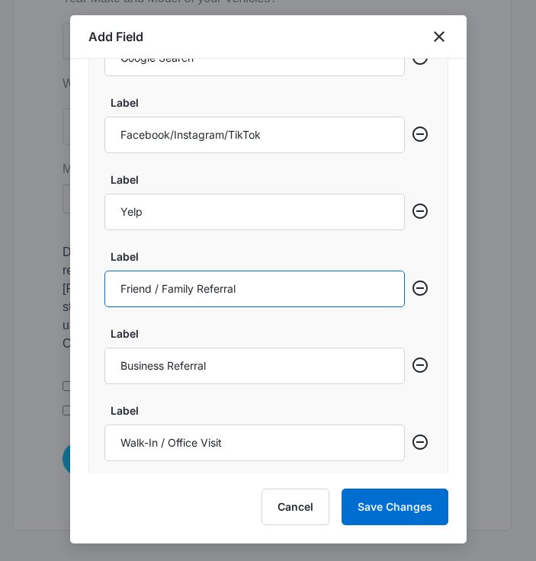
type input "Friend / Family Referral"
click at [315, 275] on input "Friend / Family Referral" at bounding box center [254, 289] width 300 height 37
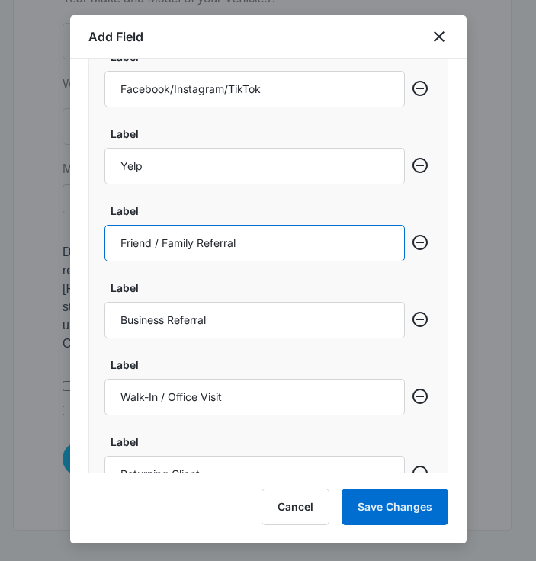
scroll to position [802, 0]
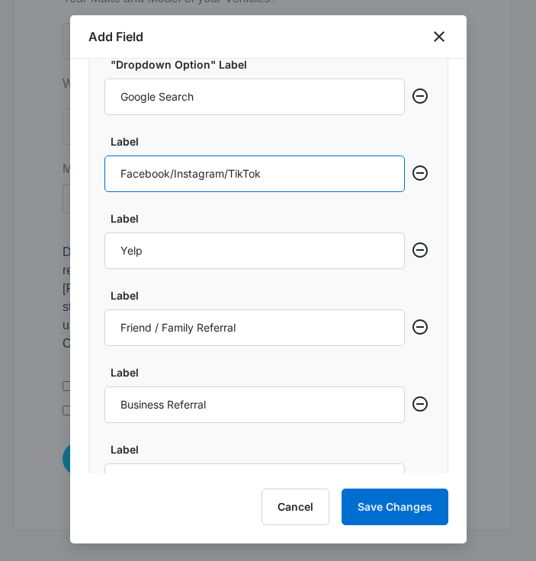
click at [258, 171] on input "Facebook/Instagram/TikTok" at bounding box center [254, 174] width 300 height 37
type input "S"
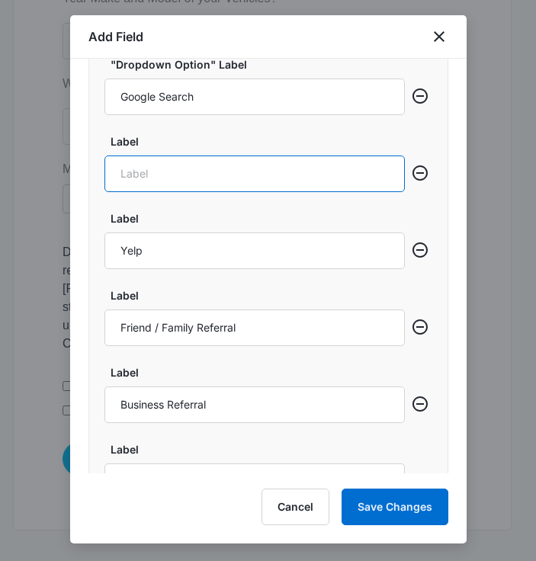
paste input "Court / DUI Program"
type input "Court / DUI Program"
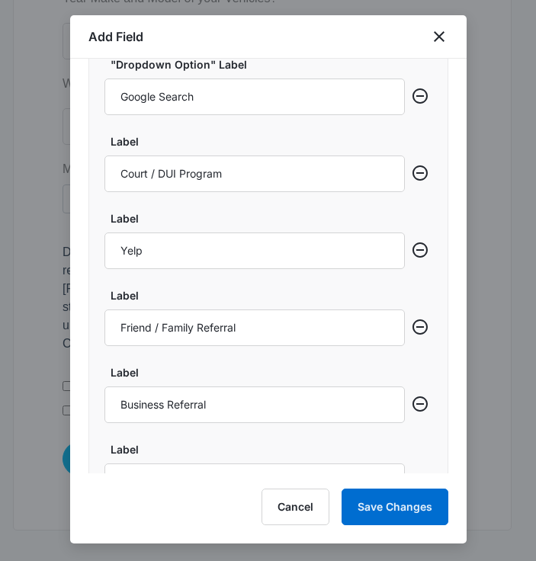
click at [278, 205] on div ""Dropdown Option" Label Google Search Label Court / DUI Program Label Yelp Labe…" at bounding box center [268, 382] width 360 height 691
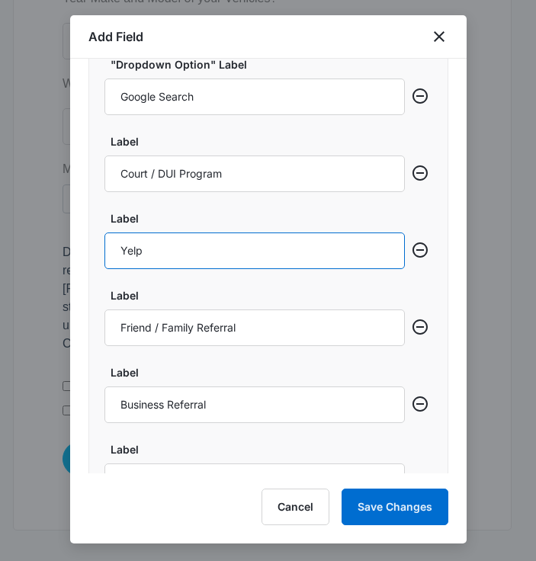
click at [364, 249] on input "Yelp" at bounding box center [254, 251] width 300 height 37
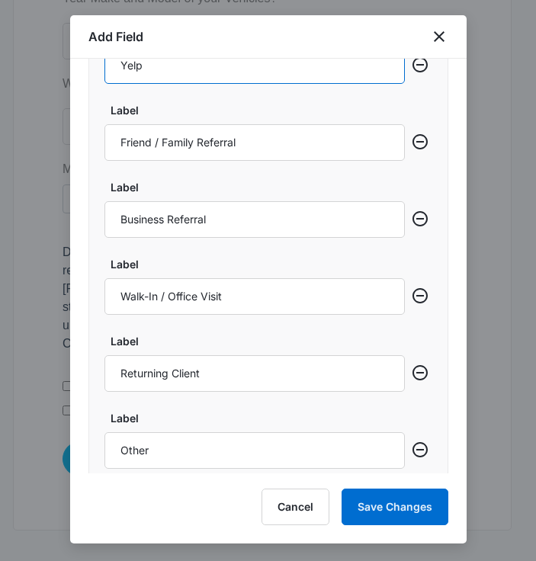
scroll to position [992, 0]
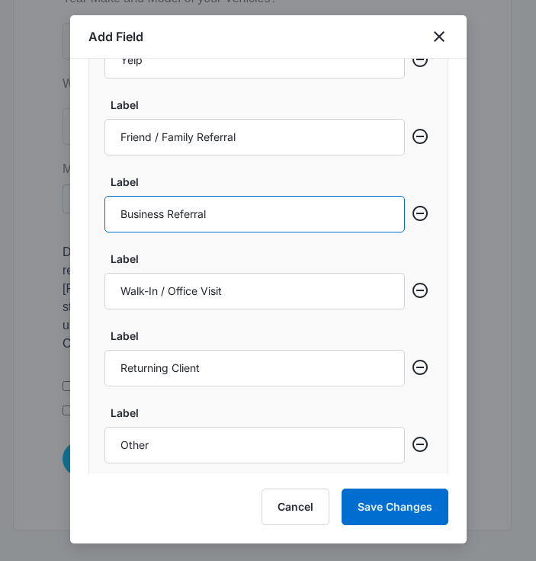
click at [270, 212] on input "Business Referral" at bounding box center [254, 214] width 300 height 37
paste input "Dealership or Car Lot"
type input "Dealership or Car Lot"
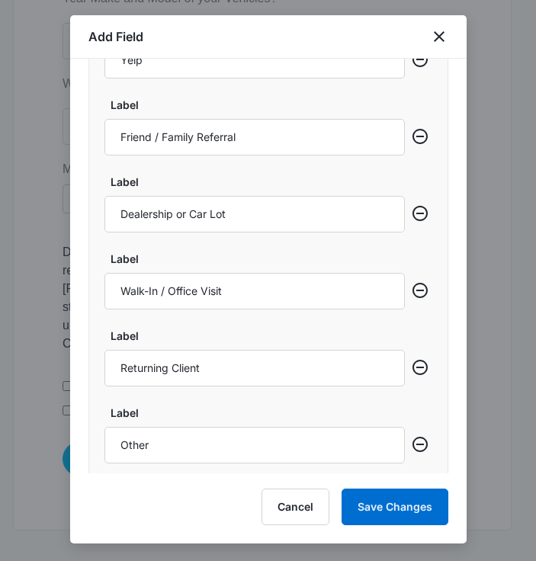
click at [329, 267] on label "Label" at bounding box center [261, 259] width 300 height 16
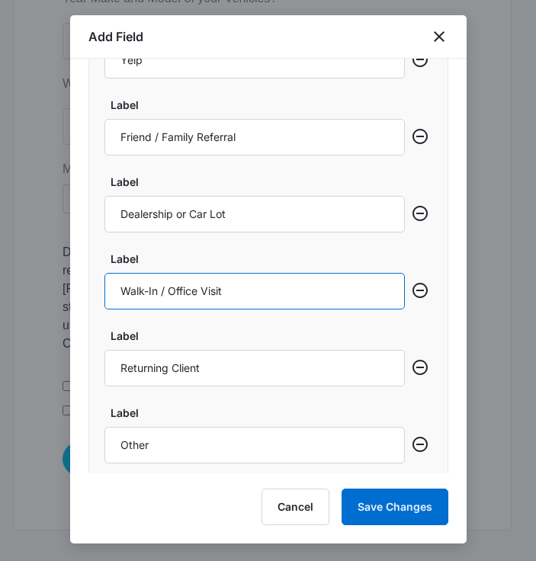
click at [329, 273] on input "Walk-In / Office Visit" at bounding box center [254, 291] width 300 height 37
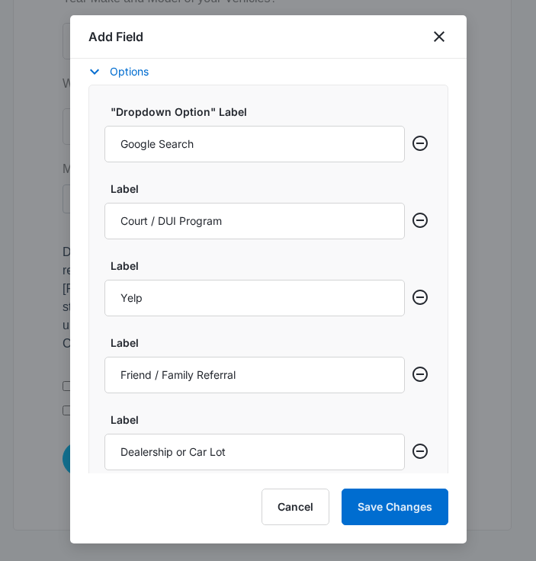
scroll to position [773, 0]
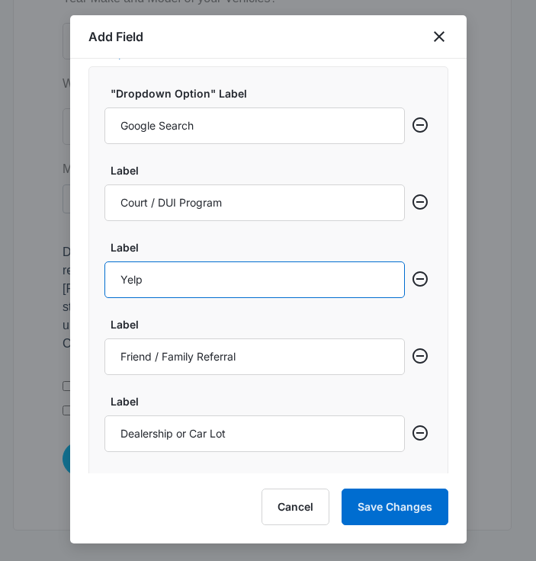
click at [237, 290] on input "Yelp" at bounding box center [254, 280] width 300 height 37
paste input "Social Media (Instagram, Facebook, TikTok)"
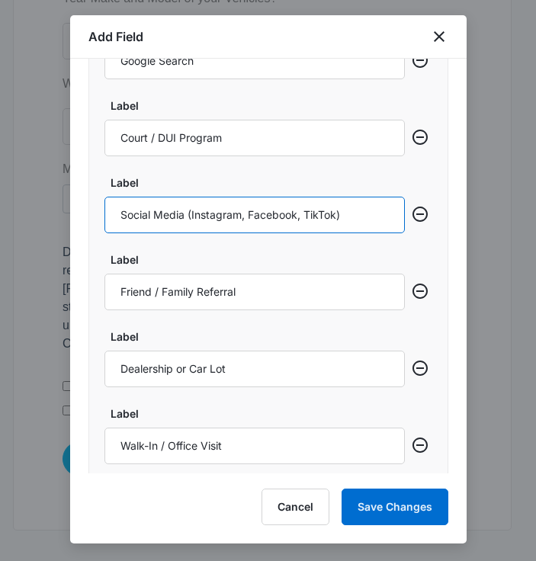
scroll to position [838, 0]
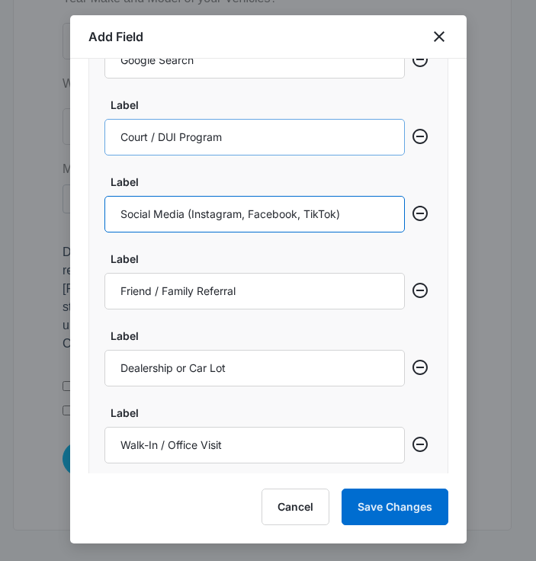
type input "Social Media (Instagram, Facebook, TikTok)"
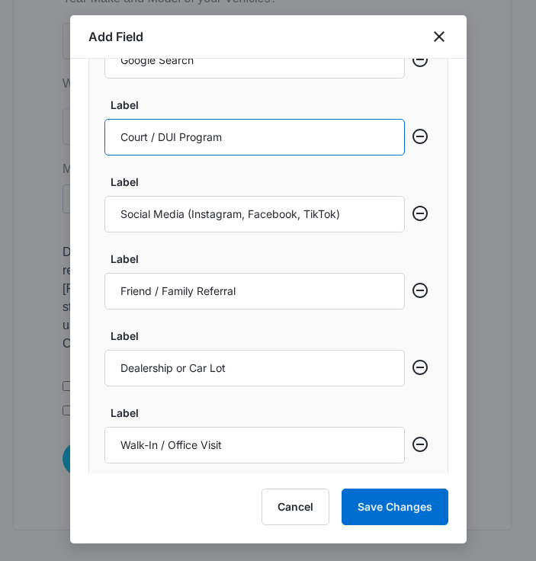
click at [250, 130] on input "Court / DUI Program" at bounding box center [254, 137] width 300 height 37
click at [292, 139] on input "Court / DUI Program/ Legal Partner Referral" at bounding box center [254, 137] width 300 height 37
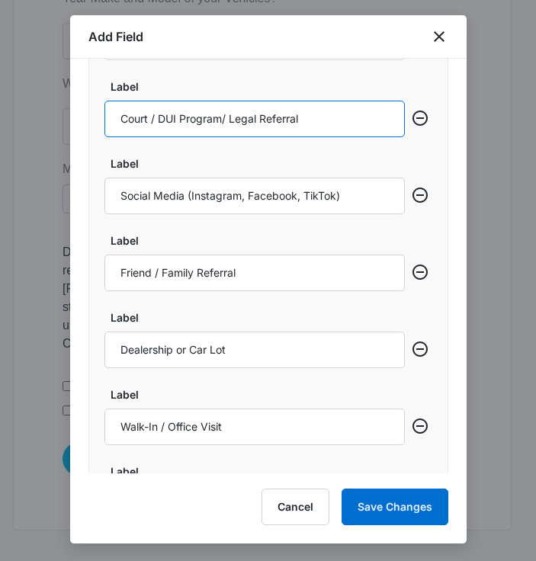
scroll to position [857, 0]
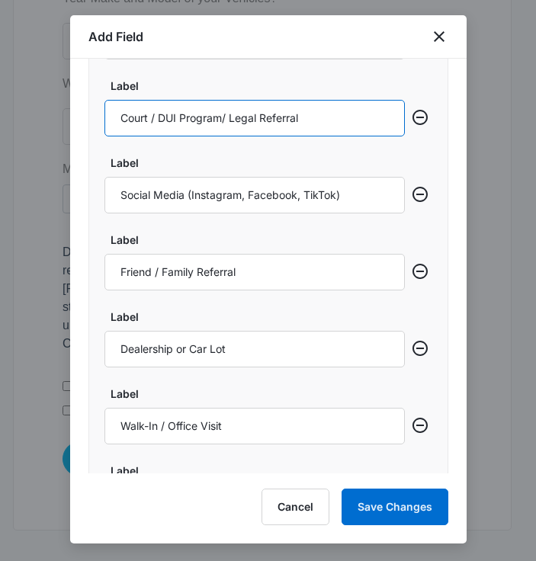
click at [253, 121] on input "Court / DUI Program/ Legal Referral" at bounding box center [254, 118] width 300 height 37
type input "Court / DUI Program"
click at [131, 124] on input "Court / DUI Program" at bounding box center [254, 118] width 300 height 37
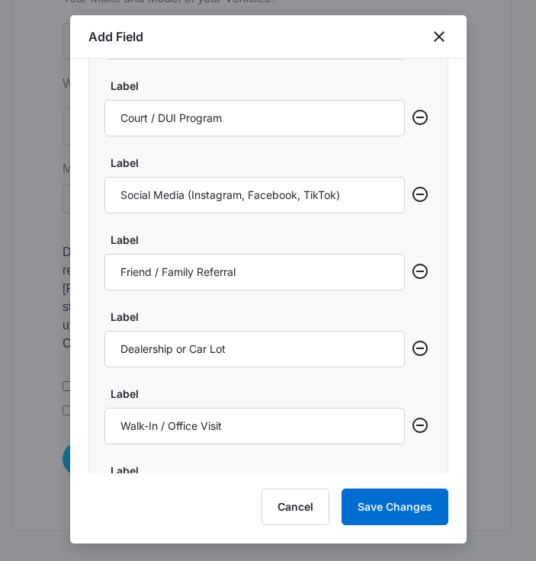
click at [190, 171] on label "Label" at bounding box center [261, 163] width 300 height 16
click at [190, 177] on input "Social Media (Instagram, Facebook, TikTok)" at bounding box center [254, 195] width 300 height 37
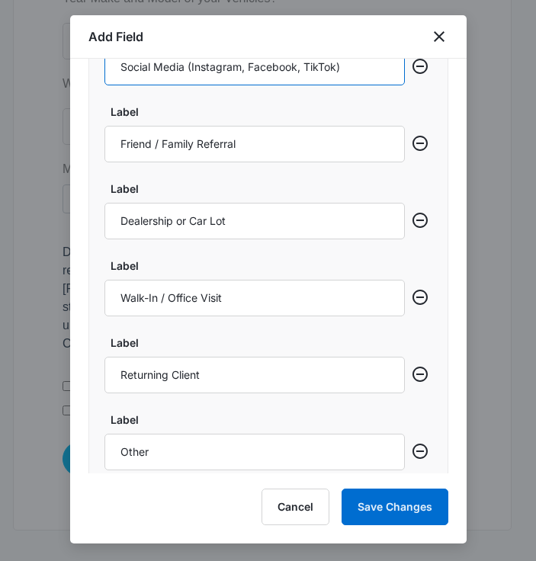
scroll to position [985, 0]
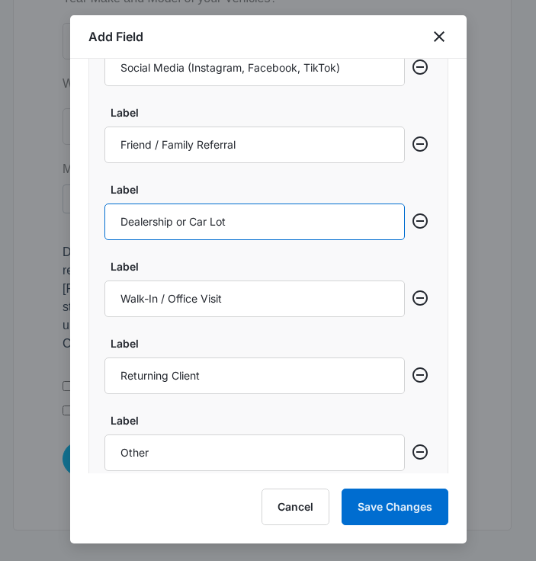
drag, startPoint x: 246, startPoint y: 221, endPoint x: 50, endPoint y: 211, distance: 197.0
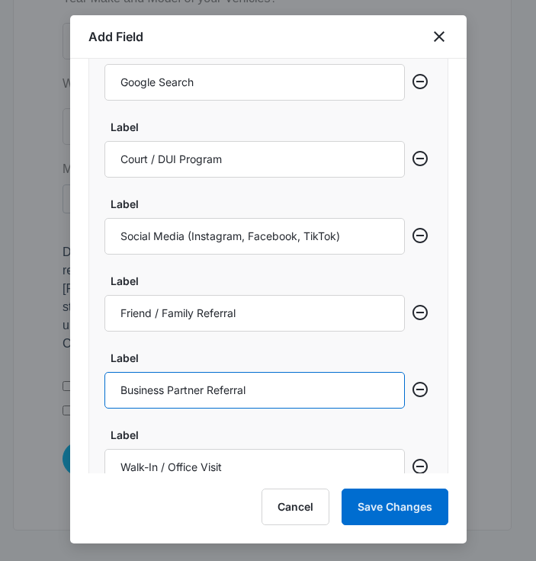
scroll to position [1058, 0]
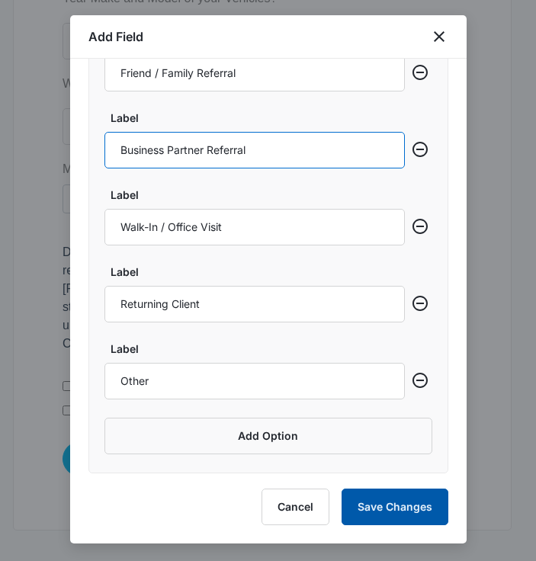
type input "Business Partner Referral"
click at [419, 520] on button "Save Changes" at bounding box center [395, 507] width 107 height 37
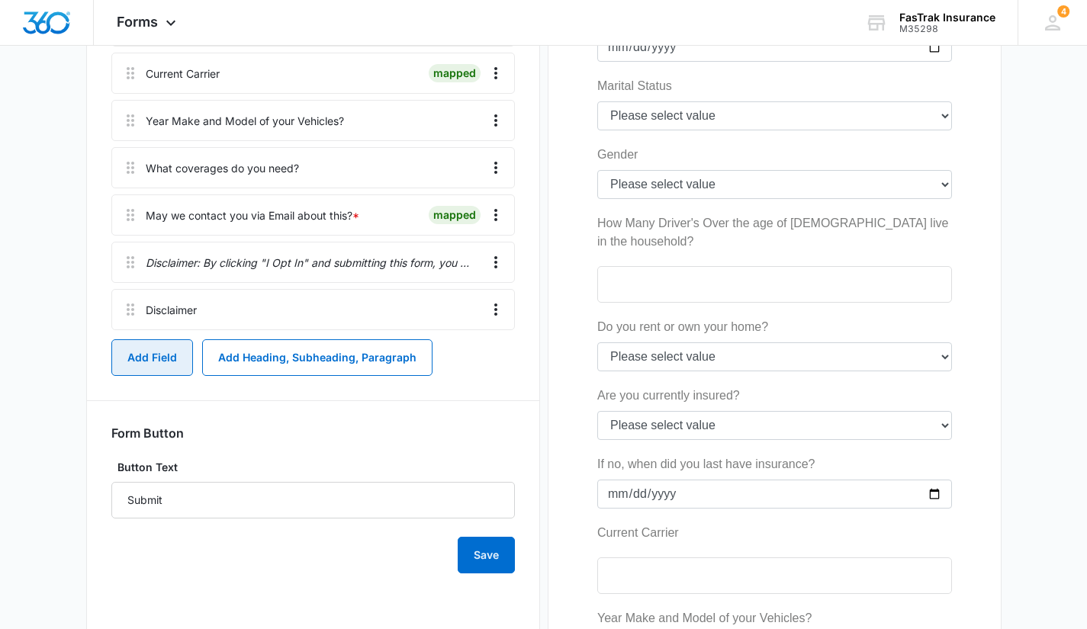
scroll to position [970, 0]
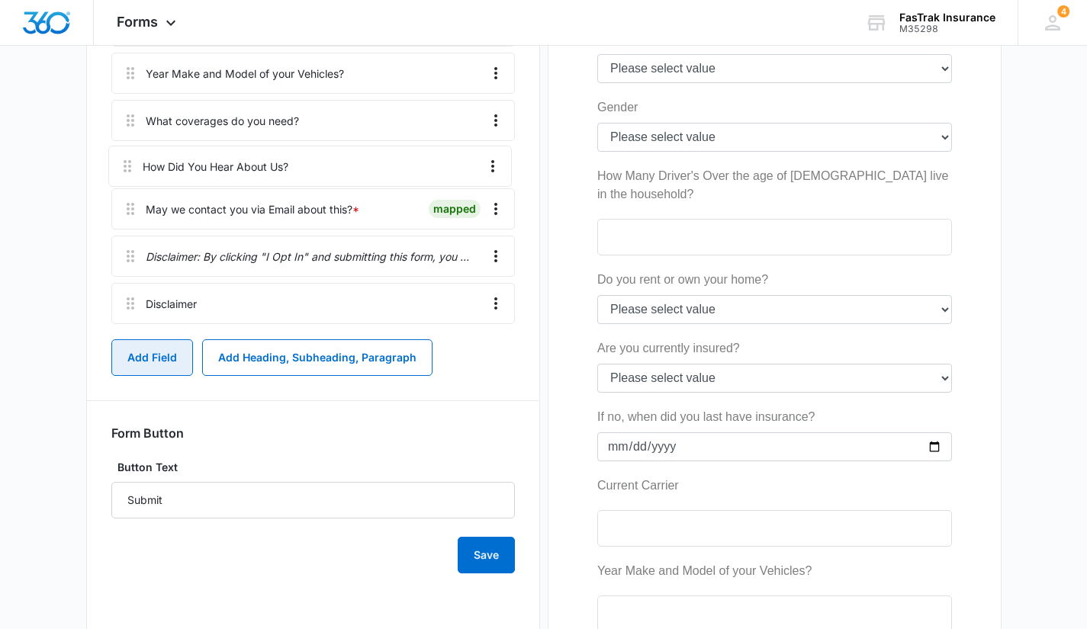
drag, startPoint x: 124, startPoint y: 300, endPoint x: 120, endPoint y: 143, distance: 157.1
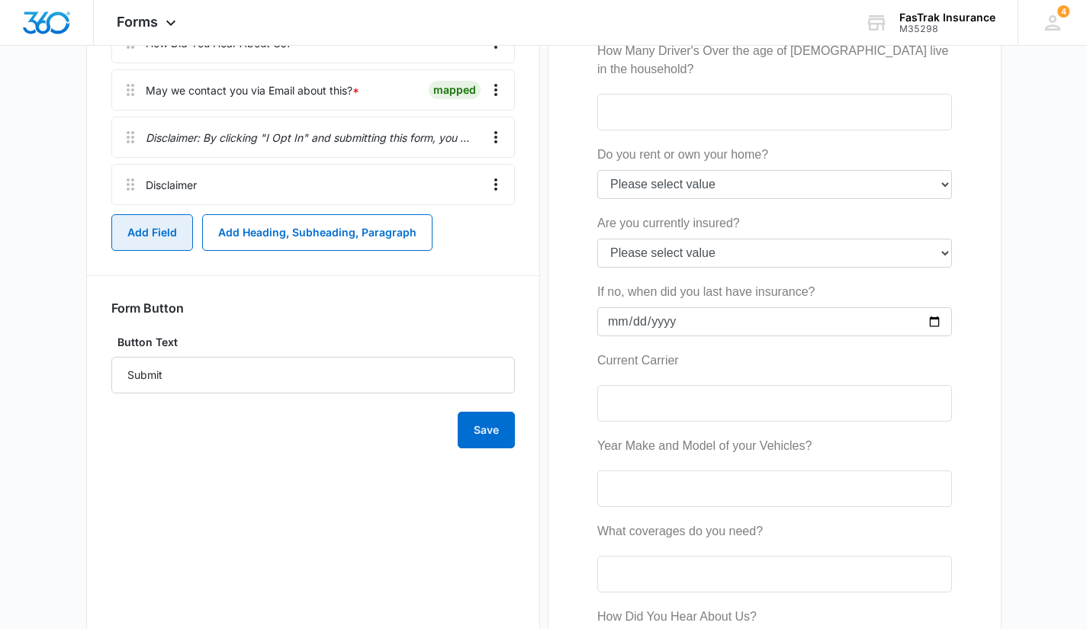
scroll to position [1115, 0]
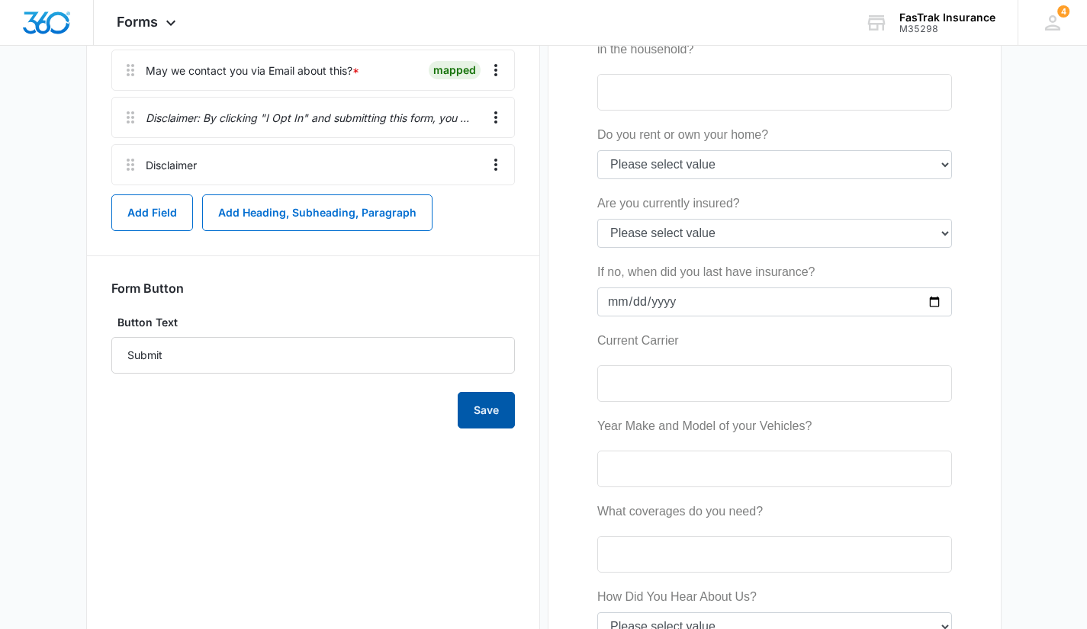
click at [507, 407] on button "Save" at bounding box center [486, 410] width 57 height 37
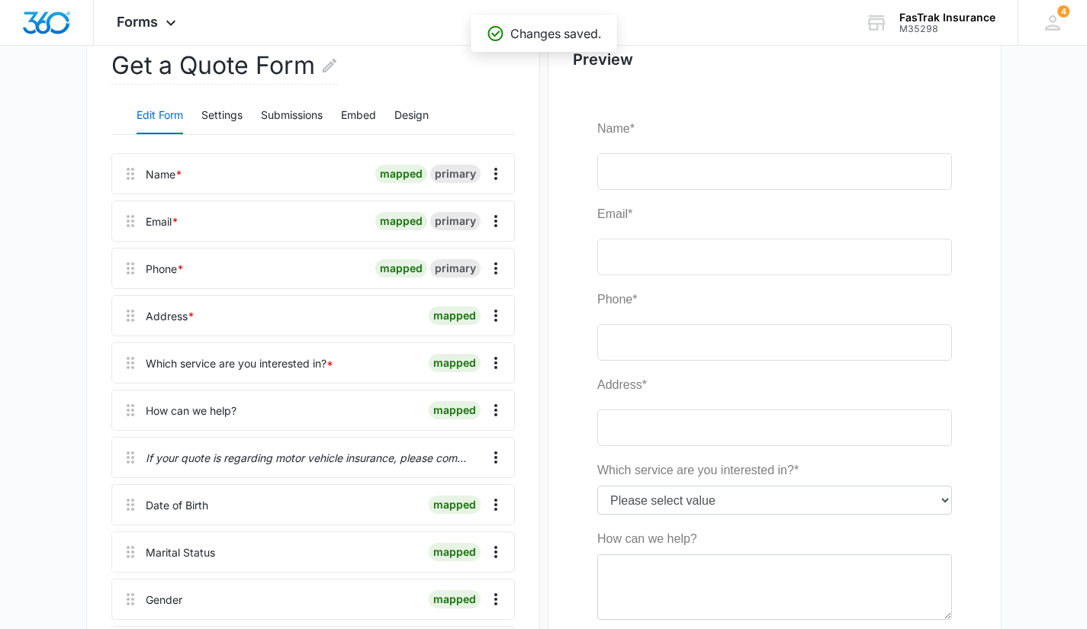
scroll to position [0, 0]
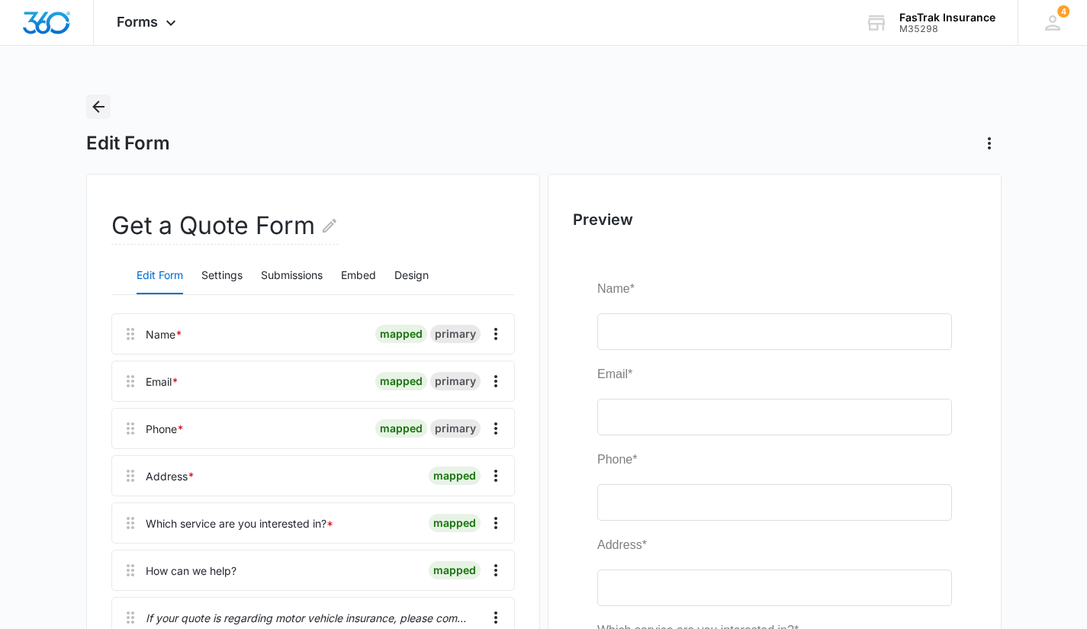
click at [108, 108] on button "Back" at bounding box center [98, 107] width 24 height 24
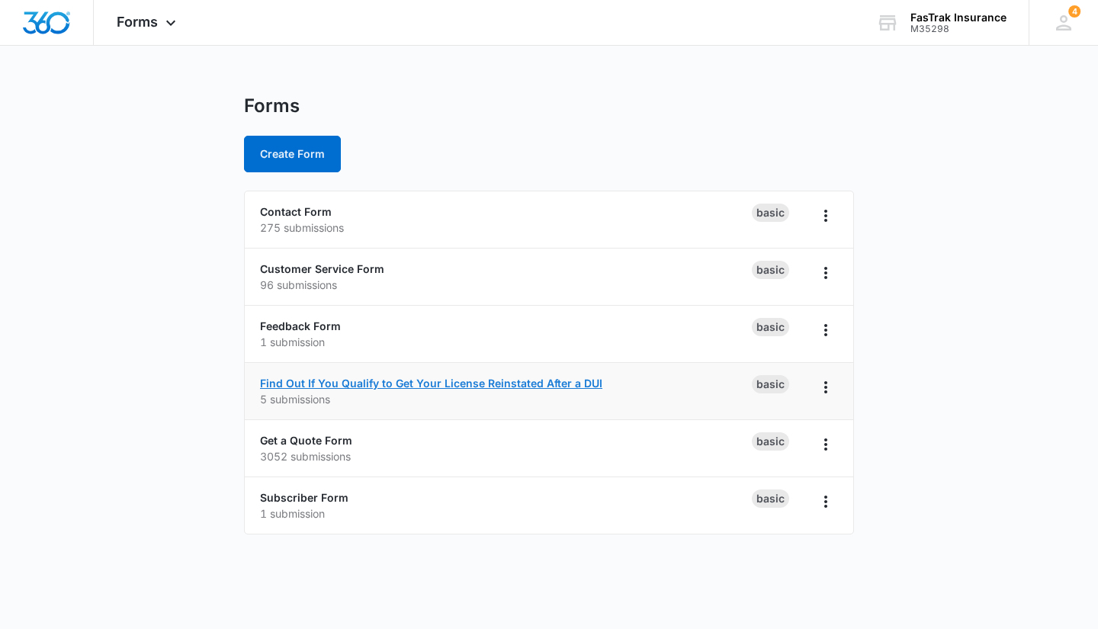
click at [490, 388] on link "Find Out If You Qualify to Get Your License Reinstated After a DUI" at bounding box center [431, 383] width 342 height 13
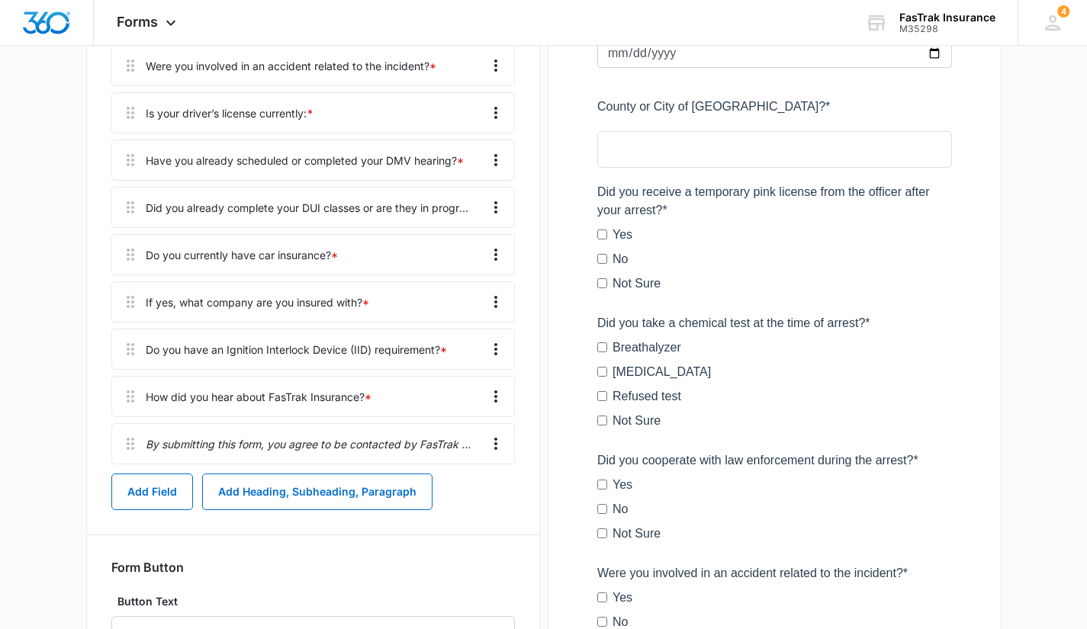
scroll to position [898, 0]
click at [487, 397] on icon "Overflow Menu" at bounding box center [496, 397] width 18 height 18
click at [462, 431] on button "Edit" at bounding box center [463, 440] width 87 height 23
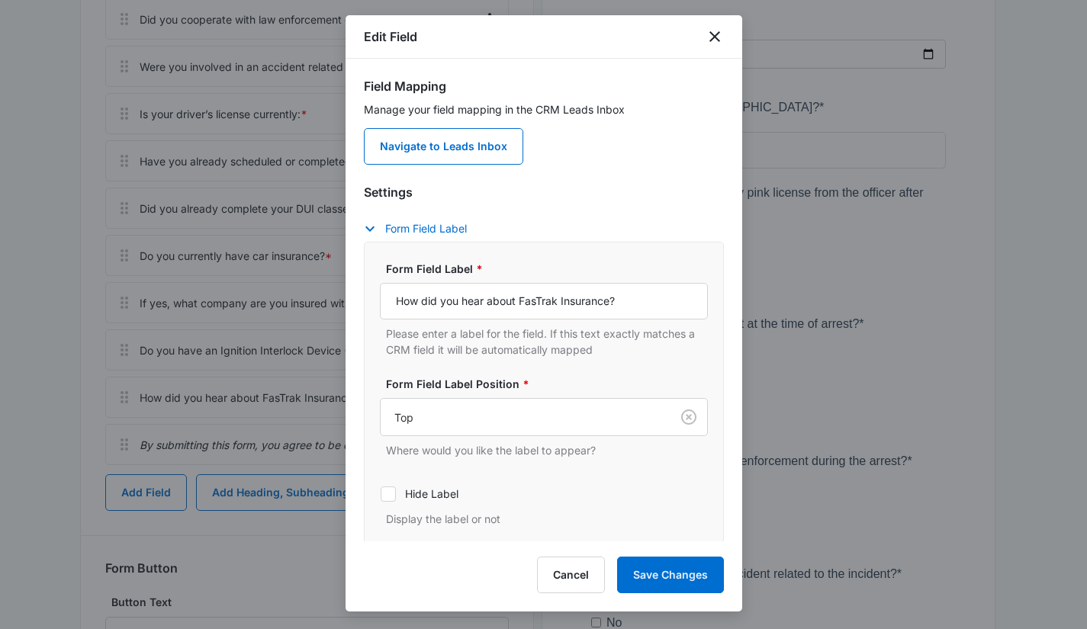
click at [579, 473] on div "Form Field Label * How did you hear about FasTrak Insurance? Please enter a lab…" at bounding box center [544, 394] width 328 height 266
drag, startPoint x: 632, startPoint y: 297, endPoint x: 518, endPoint y: 307, distance: 114.8
click at [518, 307] on input "How did you hear about FasTrak Insurance?" at bounding box center [544, 301] width 328 height 37
type input "How Did You Hear About Us?"
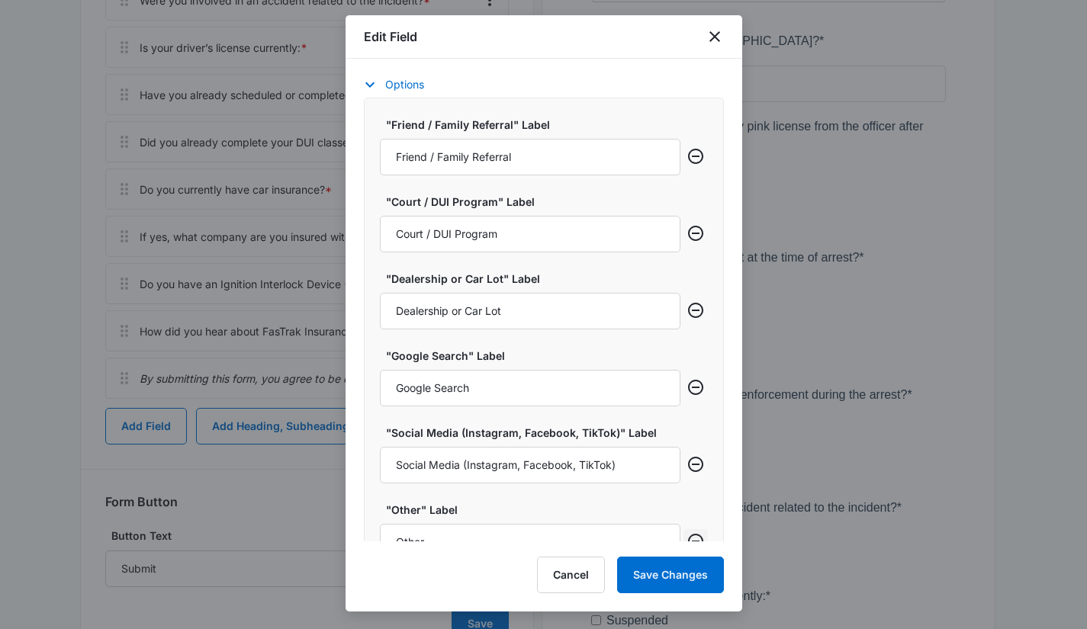
scroll to position [570, 0]
click at [558, 315] on input "Dealership or Car Lot" at bounding box center [530, 311] width 300 height 37
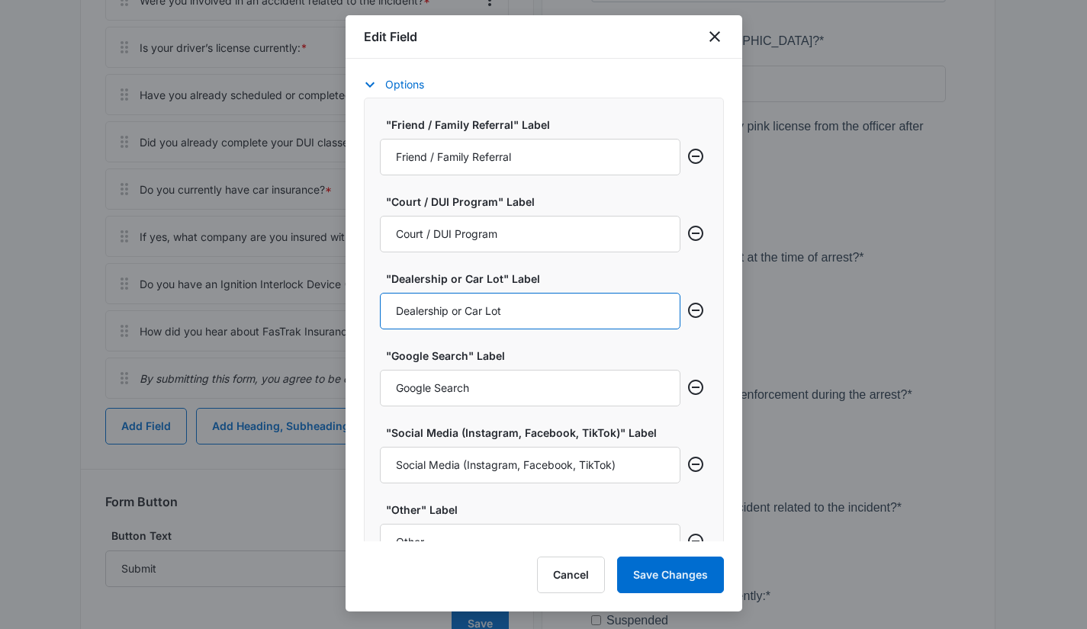
paste input "Social Media (Instagram, Facebook, TikTok)"
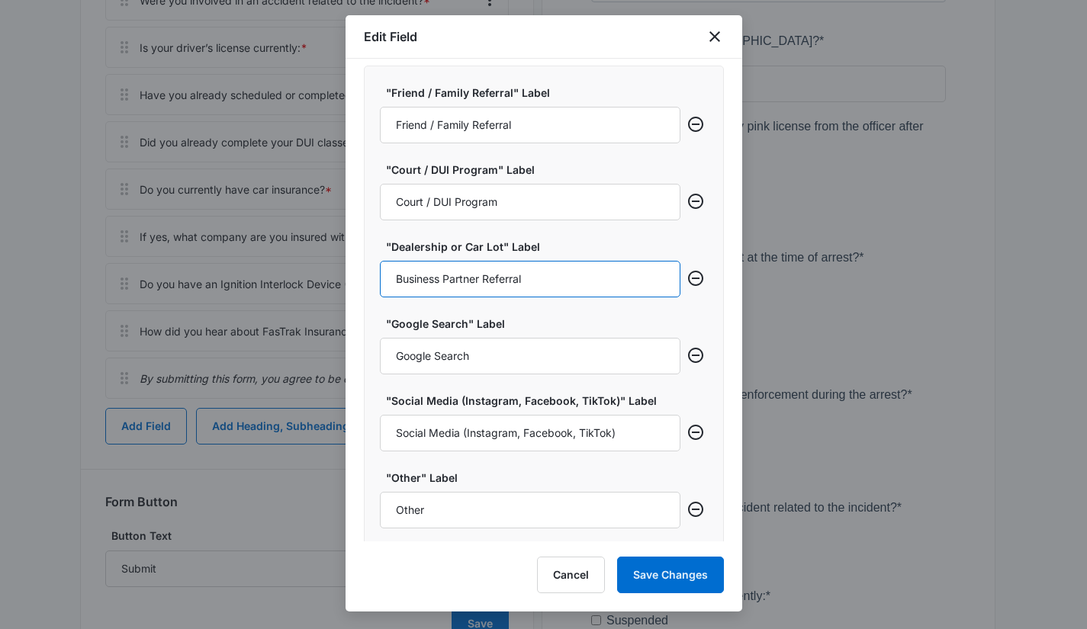
scroll to position [664, 0]
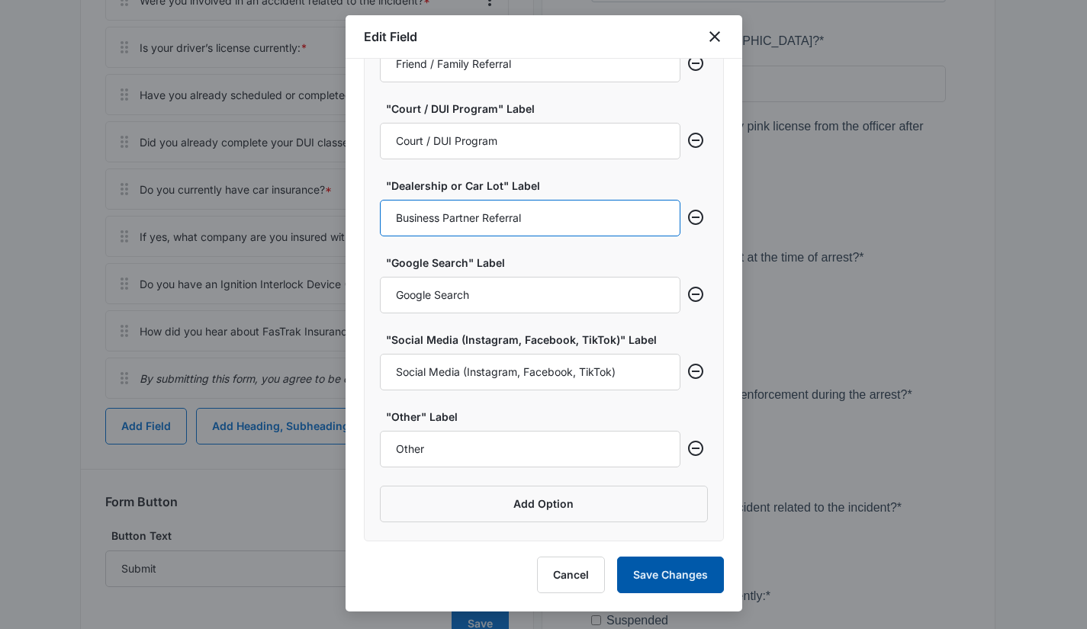
type input "Business Partner Referral"
click at [670, 569] on button "Save Changes" at bounding box center [670, 575] width 107 height 37
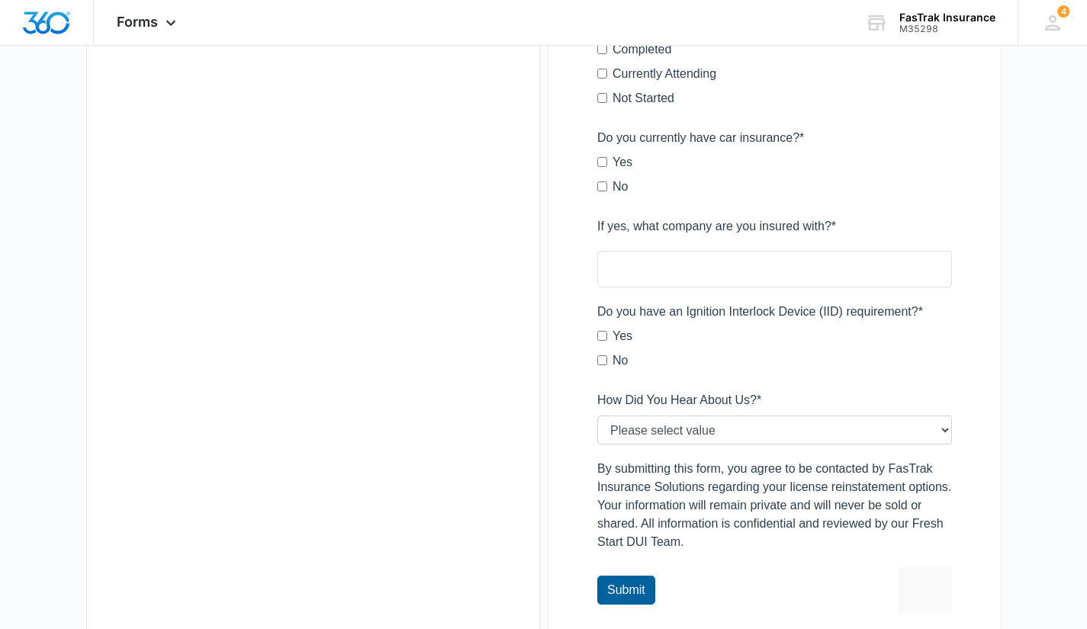
scroll to position [1801, 0]
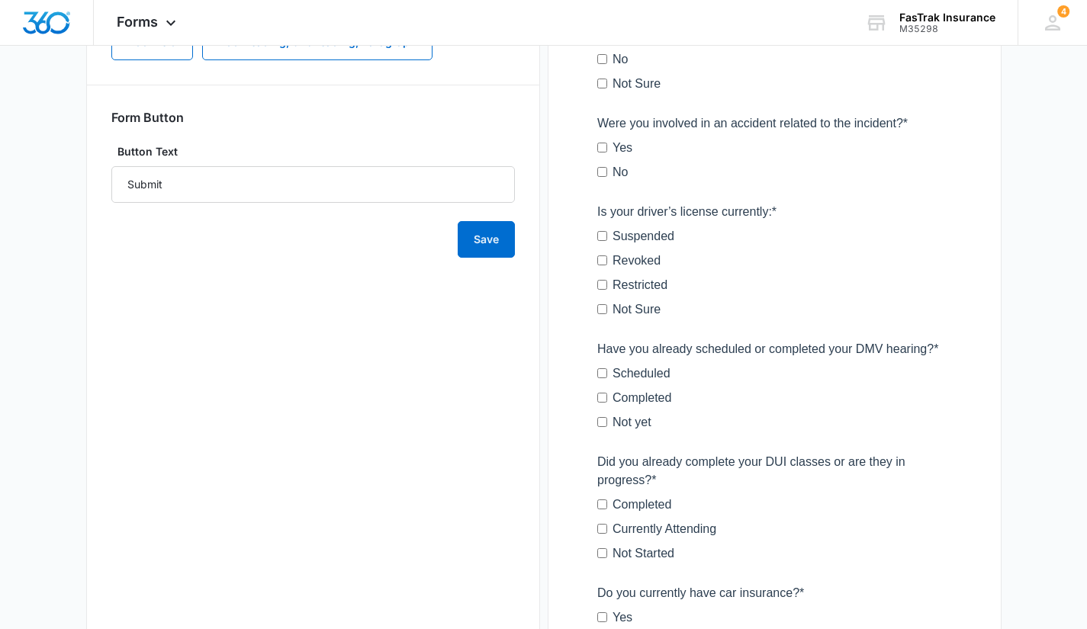
scroll to position [1359, 0]
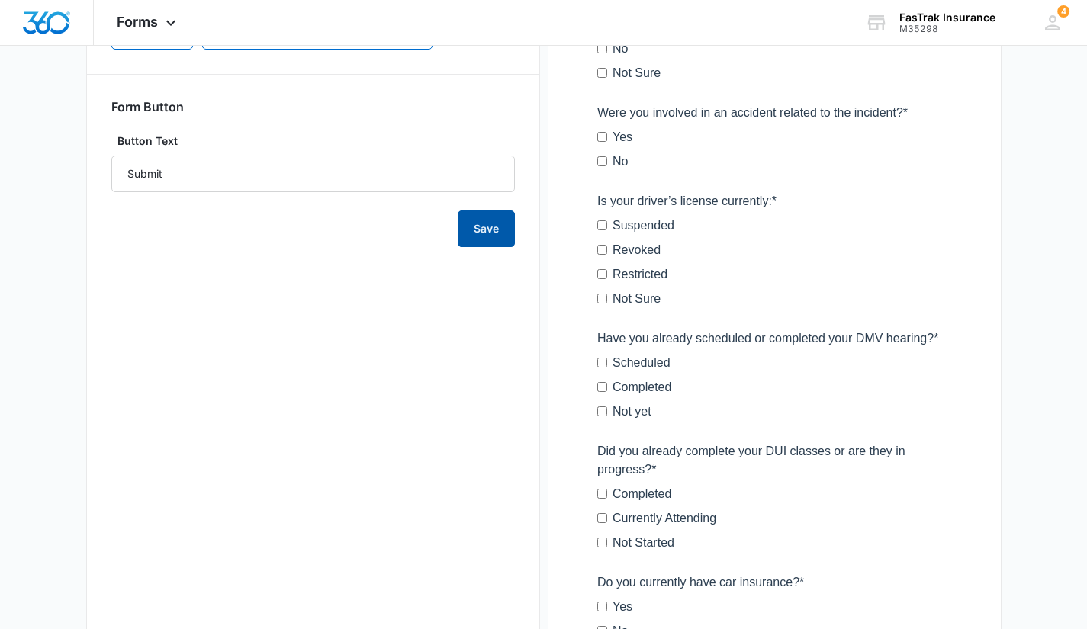
click at [503, 224] on button "Save" at bounding box center [486, 228] width 57 height 37
